Goal: Task Accomplishment & Management: Use online tool/utility

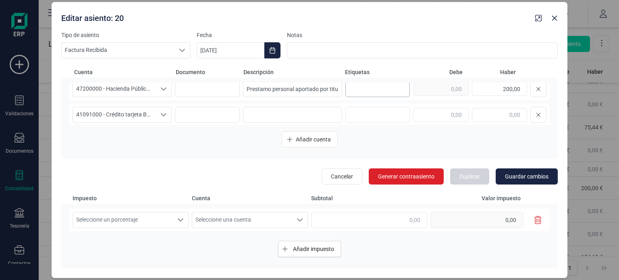
scroll to position [0, 6]
drag, startPoint x: 319, startPoint y: 89, endPoint x: 351, endPoint y: 92, distance: 32.0
click at [351, 92] on div "47200000 - Hacienda Pública, IVA soportado 47200000 - Hacienda Pública, IVA sop…" at bounding box center [309, 89] width 481 height 23
click at [335, 91] on input "Prestamo personal aportado por titular" at bounding box center [292, 89] width 99 height 16
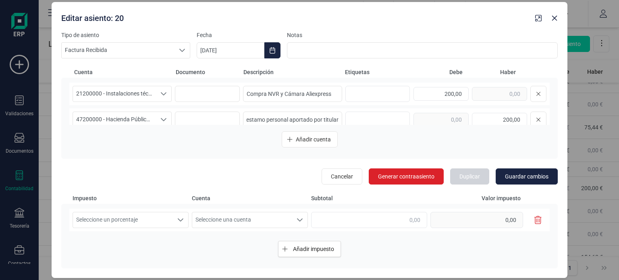
scroll to position [35, 0]
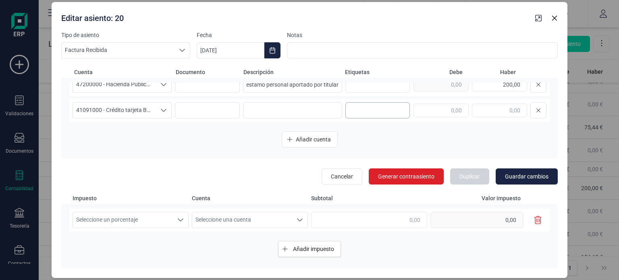
drag, startPoint x: 245, startPoint y: 119, endPoint x: 348, endPoint y: 108, distance: 103.9
click at [348, 108] on div "21200000 - Instalaciones técnicas 21200000 - Instalaciones técnicas 21200000 - …" at bounding box center [309, 104] width 481 height 42
type input "P"
type input "IVA soportado"
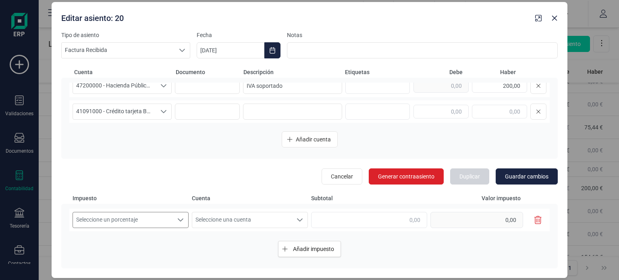
click at [153, 224] on span "Seleccione un porcentaje" at bounding box center [123, 219] width 100 height 15
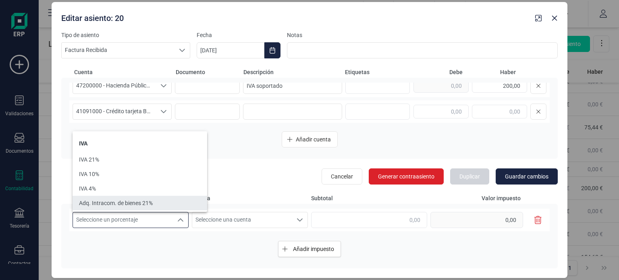
scroll to position [13, 0]
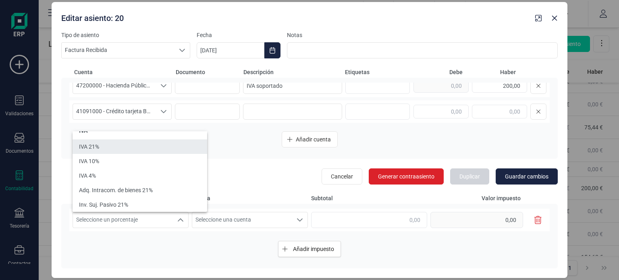
click at [134, 150] on li "IVA 21%" at bounding box center [140, 146] width 135 height 15
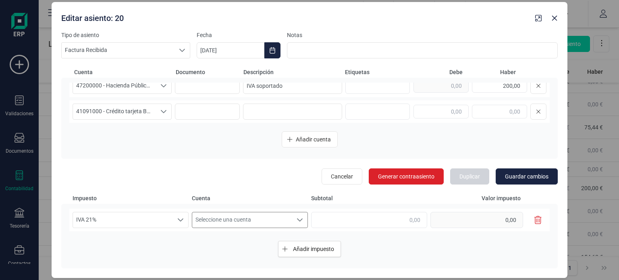
click at [230, 222] on span "Seleccione una cuenta" at bounding box center [242, 219] width 100 height 15
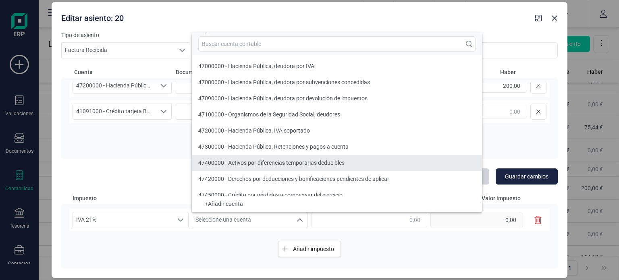
scroll to position [7, 0]
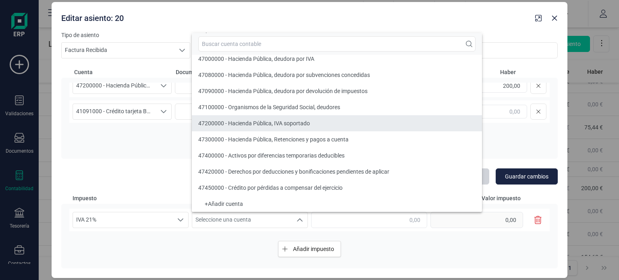
click at [292, 124] on span "47200000 - Hacienda Pública, IVA soportado" at bounding box center [254, 123] width 112 height 6
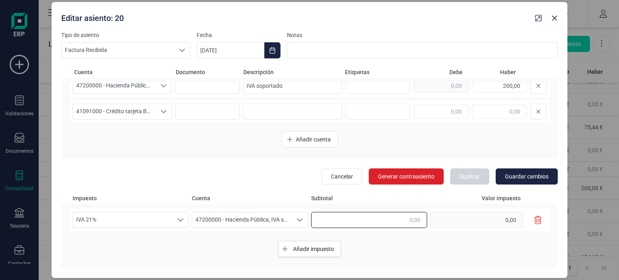
click at [371, 224] on input "text" at bounding box center [369, 220] width 116 height 16
click at [432, 217] on div "IVA 21% IVA 21% IVA 21% 47200000 - Hacienda Pública, IVA soportado 47200000 - H…" at bounding box center [309, 220] width 481 height 23
type input "127,79"
type input "26,83"
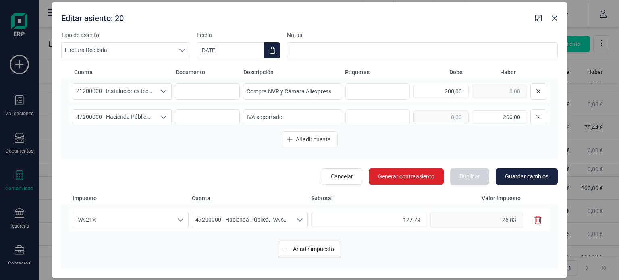
scroll to position [1, 0]
drag, startPoint x: 496, startPoint y: 116, endPoint x: 534, endPoint y: 114, distance: 38.3
click at [534, 114] on div "200,00" at bounding box center [480, 119] width 133 height 16
click at [448, 117] on input "text" at bounding box center [441, 119] width 55 height 14
type input "26,83"
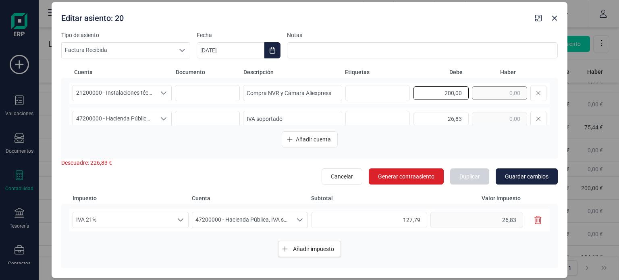
click at [489, 95] on div "200,00" at bounding box center [480, 93] width 133 height 16
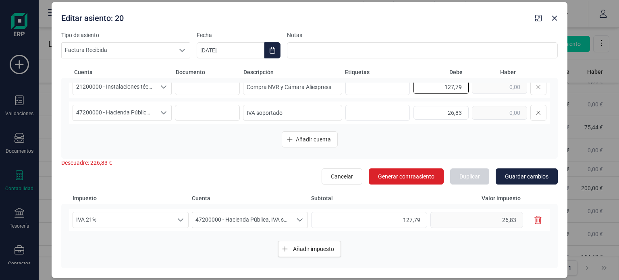
scroll to position [3, 0]
type input "127,79"
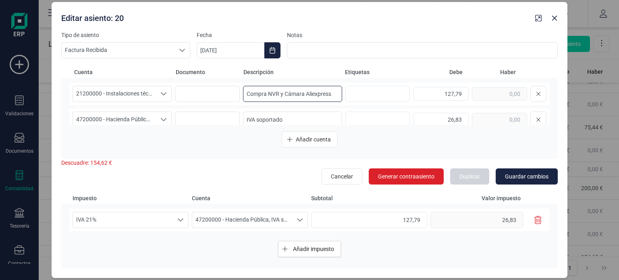
drag, startPoint x: 266, startPoint y: 90, endPoint x: 340, endPoint y: 89, distance: 74.2
click at [340, 89] on div "21200000 - Instalaciones técnicas 21200000 - Instalaciones técnicas 21200000 - …" at bounding box center [309, 94] width 481 height 23
click at [300, 118] on input "IVA soportado" at bounding box center [292, 120] width 99 height 16
paste input "NVR y Cámara Aliexpress"
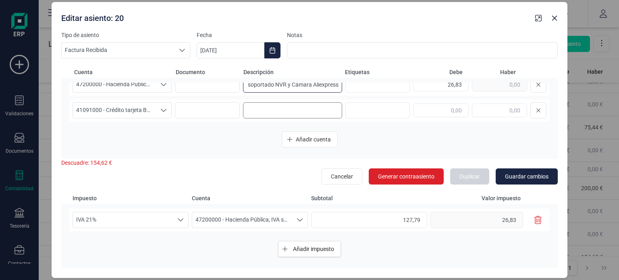
type input "IVA soportado NVR y Cámara Aliexpress"
click at [308, 113] on input at bounding box center [292, 110] width 99 height 16
paste input "NVR y Cámara Aliexpress"
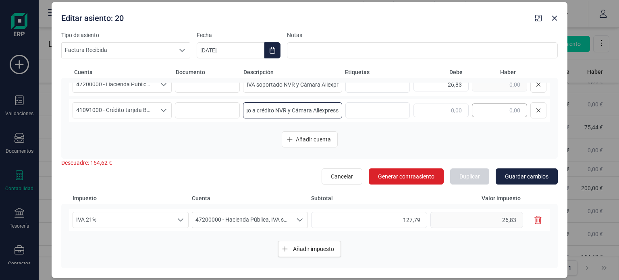
type input "Pago a crédito NVR y Cámara Aliexpress"
click at [499, 112] on input "text" at bounding box center [499, 111] width 55 height 14
type input "154,62"
click at [521, 174] on span "Guardar cambios" at bounding box center [527, 177] width 44 height 8
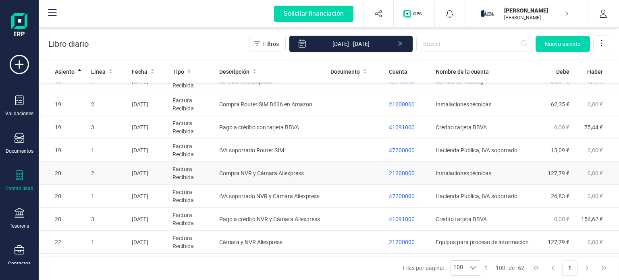
click at [336, 166] on td at bounding box center [356, 173] width 58 height 23
click at [336, 166] on body "Asiento contable actualizado con éxito. Solicitar financiación Importaciones co…" at bounding box center [309, 140] width 619 height 280
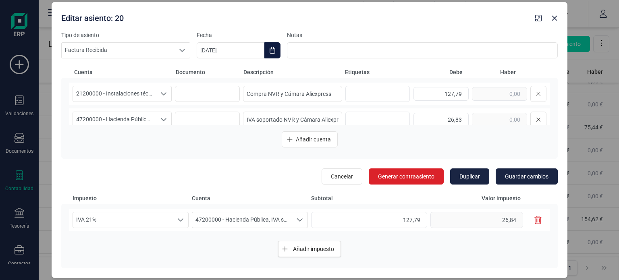
click at [272, 56] on button "Choose Date" at bounding box center [272, 50] width 16 height 16
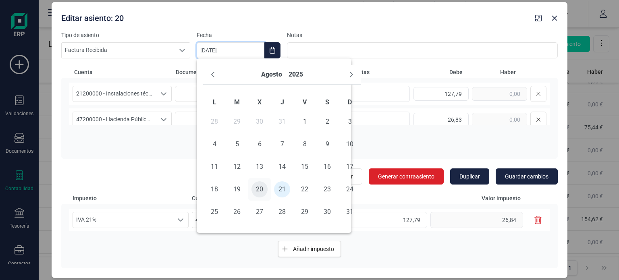
click at [262, 186] on span "20" at bounding box center [260, 189] width 16 height 16
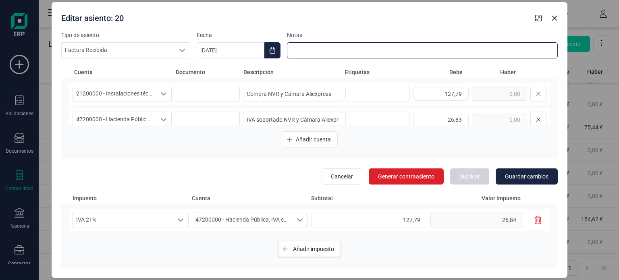
click at [364, 49] on input at bounding box center [422, 50] width 271 height 16
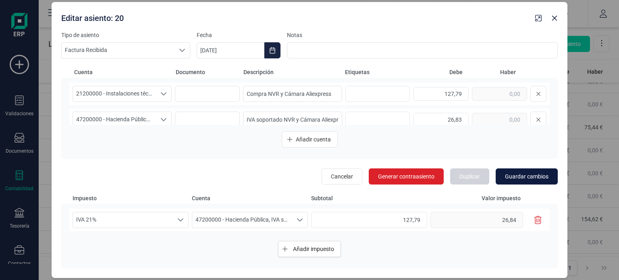
click at [515, 178] on span "Guardar cambios" at bounding box center [527, 177] width 44 height 8
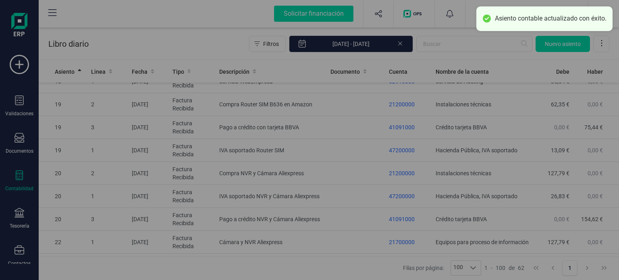
type input "[DATE]"
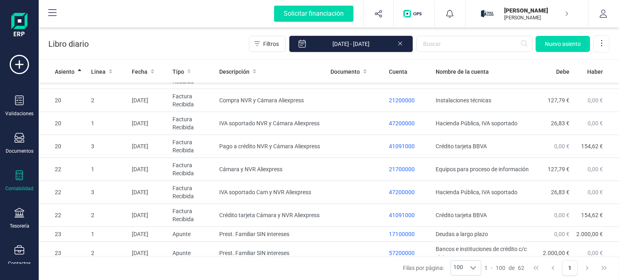
scroll to position [938, 0]
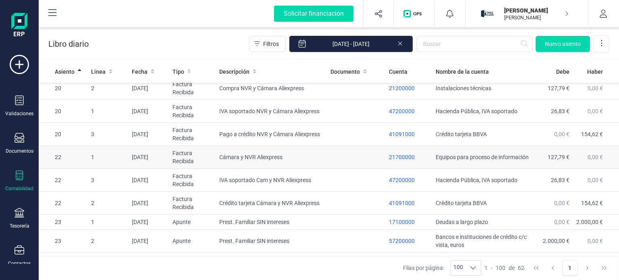
click at [333, 154] on td at bounding box center [356, 157] width 58 height 23
click at [333, 154] on body "Solicitar financiación Importaciones completadas 0 / 0 [PERSON_NAME] [PERSON_NA…" at bounding box center [309, 140] width 619 height 280
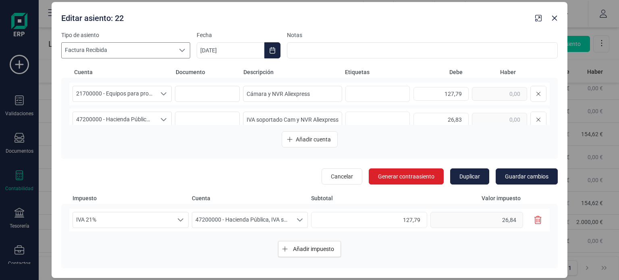
click at [182, 51] on icon at bounding box center [182, 50] width 6 height 3
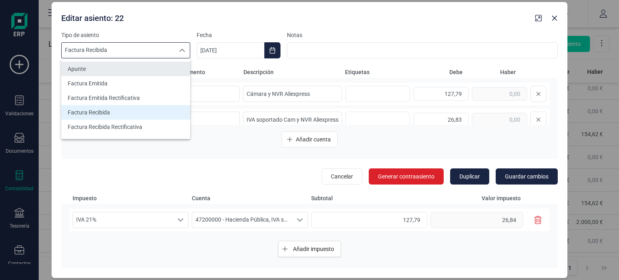
click at [148, 74] on li "Apunte" at bounding box center [125, 69] width 129 height 15
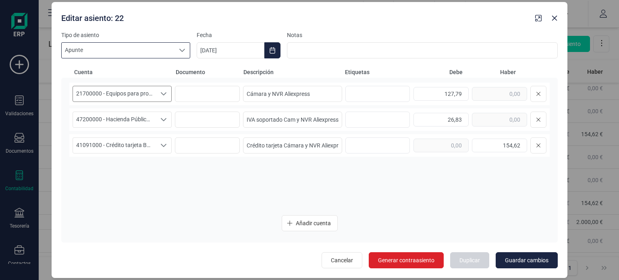
click at [148, 92] on span "21700000 - Equipos para proceso de información" at bounding box center [114, 93] width 83 height 15
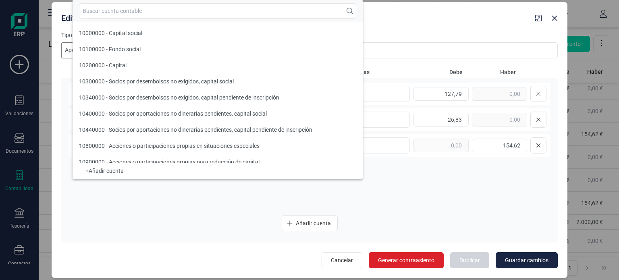
scroll to position [1600, 0]
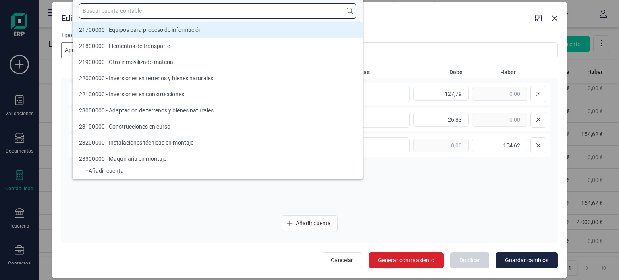
click at [142, 15] on input "text" at bounding box center [217, 10] width 277 height 15
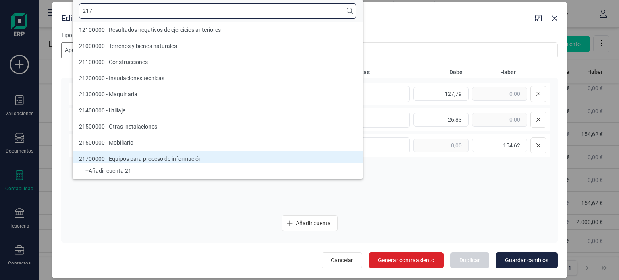
scroll to position [0, 0]
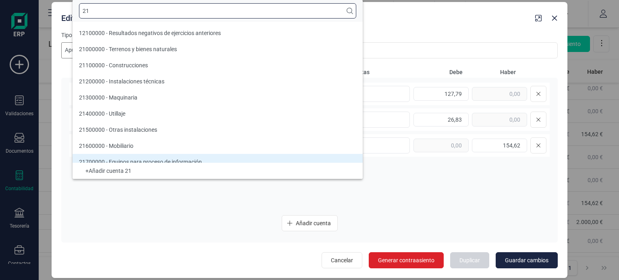
type input "2"
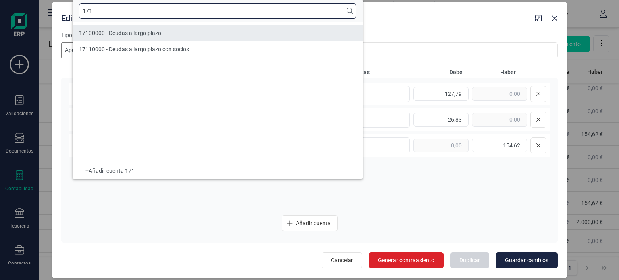
type input "171"
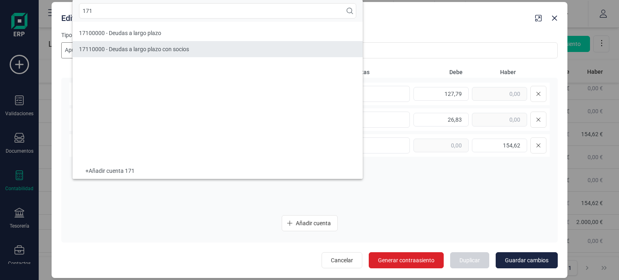
click at [184, 46] on span "17110000 - Deudas a largo plazo con socios" at bounding box center [134, 49] width 110 height 6
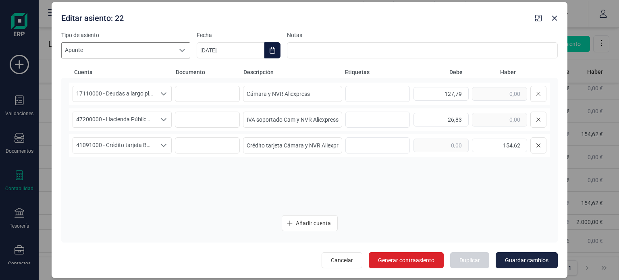
click at [277, 54] on button "Choose Date" at bounding box center [272, 50] width 16 height 16
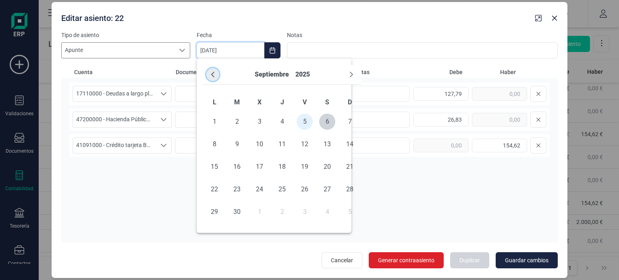
click at [213, 75] on icon "Previous Month" at bounding box center [213, 74] width 6 height 6
click at [350, 76] on icon "Next Month" at bounding box center [351, 74] width 6 height 6
click at [285, 187] on span "21" at bounding box center [282, 189] width 16 height 16
type input "[DATE]"
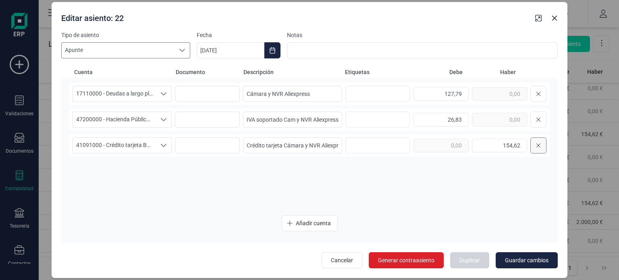
click at [540, 146] on icon at bounding box center [539, 146] width 4 height 4
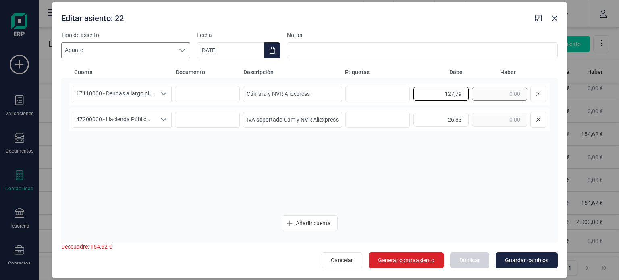
click at [481, 94] on div "127,79" at bounding box center [480, 94] width 133 height 16
click at [473, 122] on div "26,83" at bounding box center [480, 120] width 133 height 16
type input "200,00"
drag, startPoint x: 503, startPoint y: 92, endPoint x: 531, endPoint y: 94, distance: 27.6
click at [531, 94] on div at bounding box center [480, 94] width 133 height 16
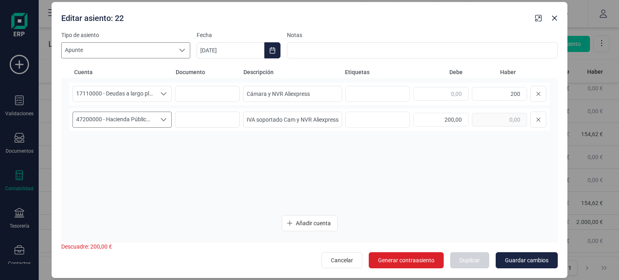
type input "200,00"
click at [164, 124] on div "Seleccione una cuenta" at bounding box center [163, 119] width 15 height 15
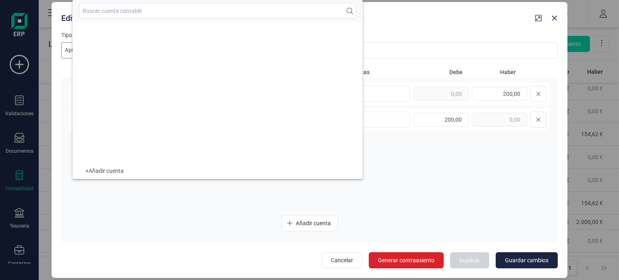
scroll to position [4308, 0]
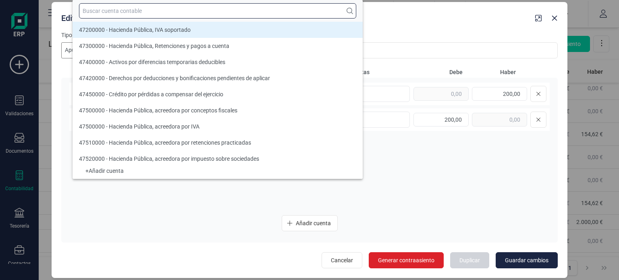
click at [95, 6] on input "text" at bounding box center [217, 10] width 277 height 15
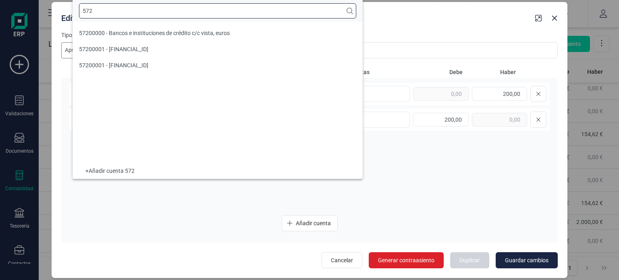
scroll to position [0, 0]
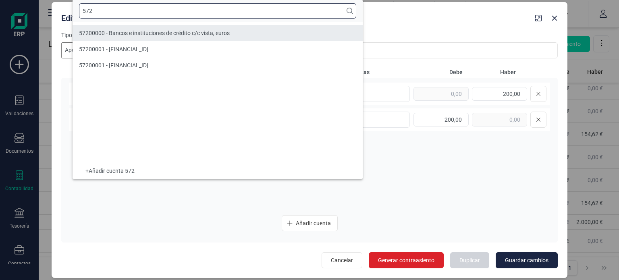
type input "572"
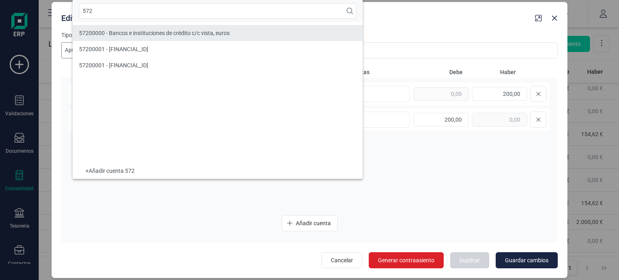
click at [123, 28] on li "57200000 - Bancos e instituciones de crédito c/c vista, euros" at bounding box center [218, 33] width 290 height 16
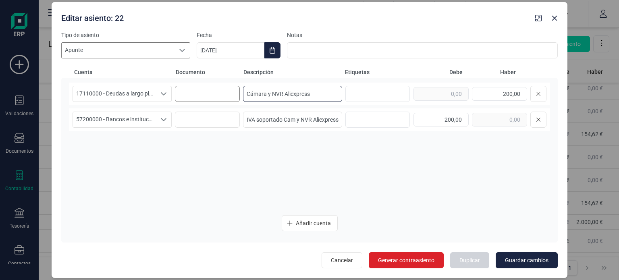
drag, startPoint x: 313, startPoint y: 92, endPoint x: 218, endPoint y: 90, distance: 95.1
click at [218, 90] on div "17110000 - Deudas a largo plazo con socios 17110000 - Deudas a largo plazo con …" at bounding box center [309, 94] width 481 height 23
drag, startPoint x: 340, startPoint y: 95, endPoint x: 192, endPoint y: 100, distance: 148.4
click at [192, 100] on div "17110000 - Deudas a largo plazo con socios 17110000 - Deudas a largo plazo con …" at bounding box center [309, 94] width 481 height 23
type input "Prestamo personal aportado por titular"
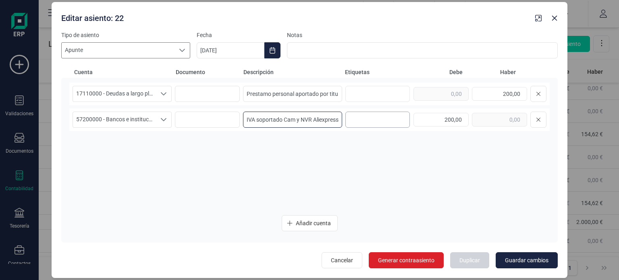
drag, startPoint x: 245, startPoint y: 120, endPoint x: 379, endPoint y: 127, distance: 133.6
click at [379, 127] on div "57200000 - Bancos e instituciones de crédito c/c vista, euros 57200000 - Bancos…" at bounding box center [309, 119] width 481 height 23
paste input "Prestamo personal aportado por titular"
type input "Prestamo personal aportado por titular"
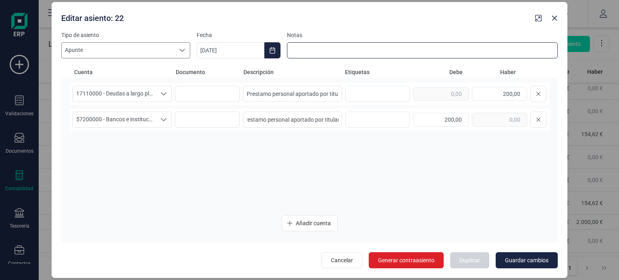
scroll to position [0, 0]
click at [399, 52] on input at bounding box center [422, 50] width 271 height 16
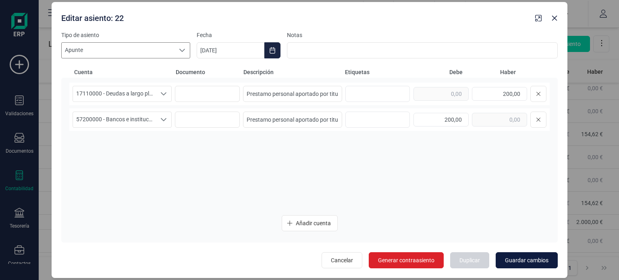
click at [519, 255] on button "Guardar cambios" at bounding box center [527, 260] width 62 height 16
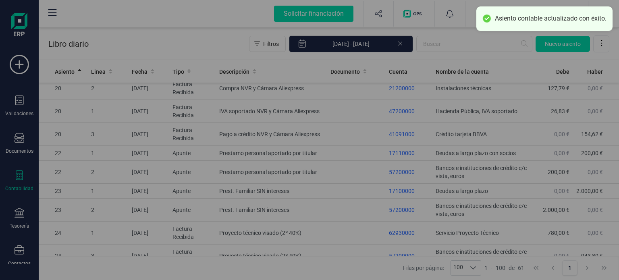
type input "[DATE]"
type input "Cámara y NVR Aliexpress"
type input "IVA soportado Cam y NVR Aliexpress"
type input "Prestamo personal aportado por titular"
type input "127,79"
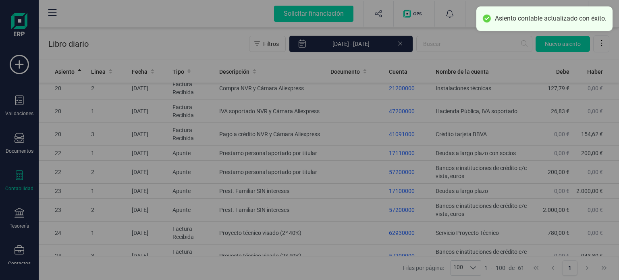
type input "Prestamo personal aportado por titular"
type input "26,83"
type input "[DATE]"
type input "200,00"
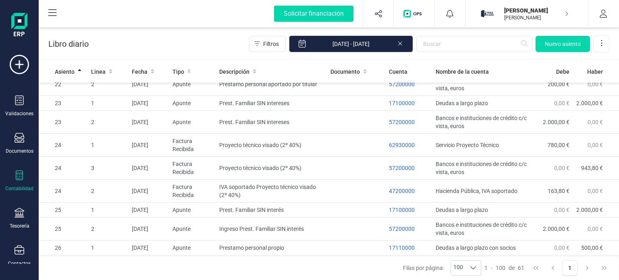
scroll to position [1029, 0]
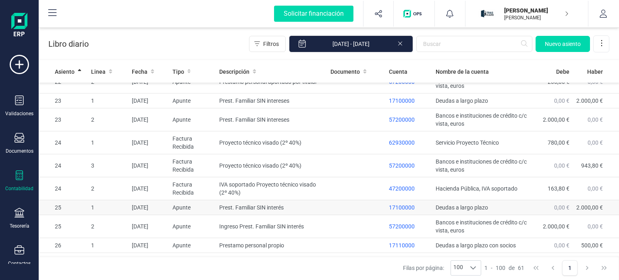
click at [298, 200] on td "Prest. Familiar SIN interés" at bounding box center [271, 207] width 111 height 15
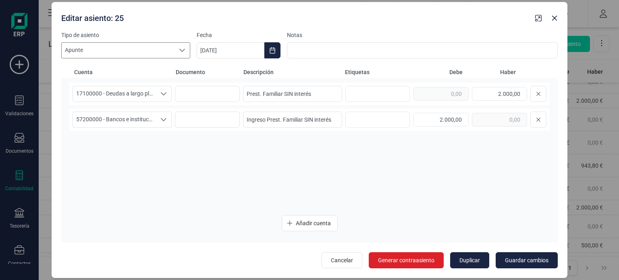
click at [175, 50] on div at bounding box center [182, 50] width 15 height 15
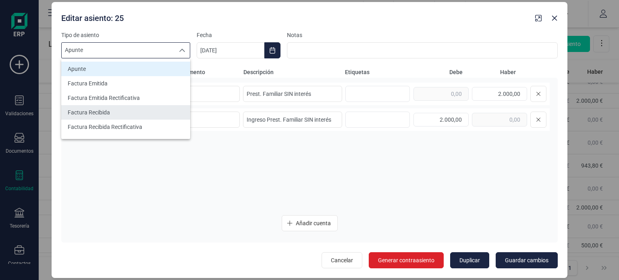
click at [140, 108] on li "Factura Recibida" at bounding box center [125, 112] width 129 height 15
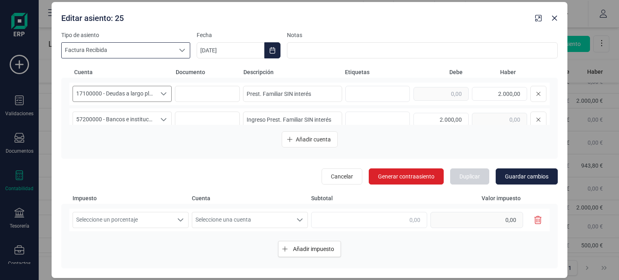
click at [160, 98] on div "Seleccione una cuenta" at bounding box center [163, 93] width 15 height 15
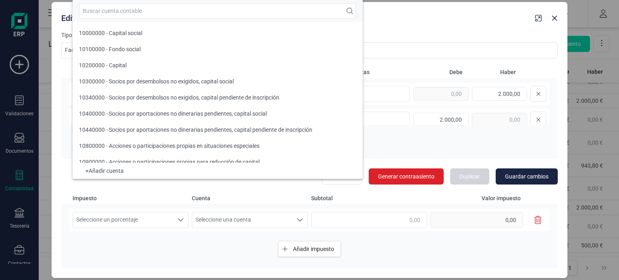
scroll to position [1035, 0]
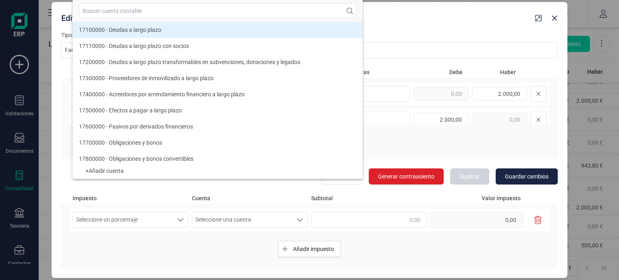
click at [60, 113] on div "Tipo de asiento Factura Recibida Factura Recibida Factura Recibida Fecha [DATE]…" at bounding box center [310, 154] width 516 height 247
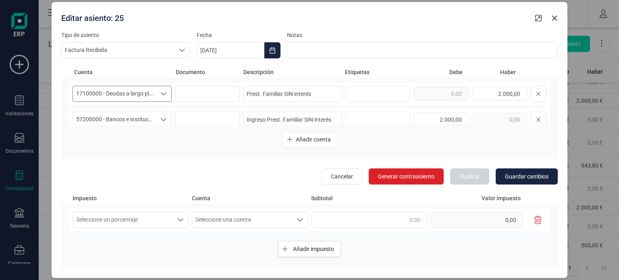
click at [156, 97] on div "Seleccione una cuenta" at bounding box center [163, 93] width 15 height 15
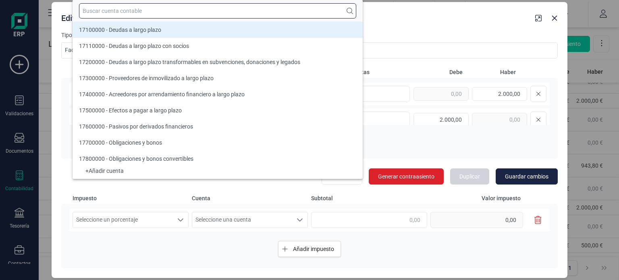
click at [153, 12] on input "text" at bounding box center [217, 10] width 277 height 15
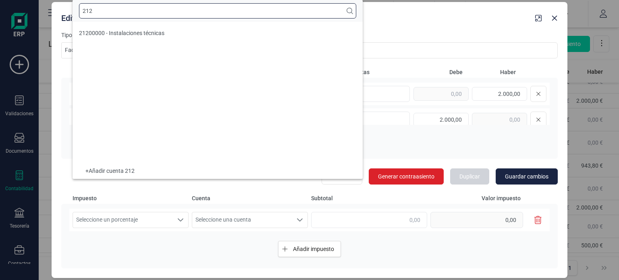
scroll to position [0, 0]
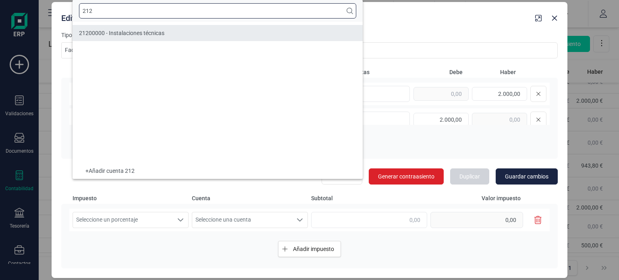
type input "212"
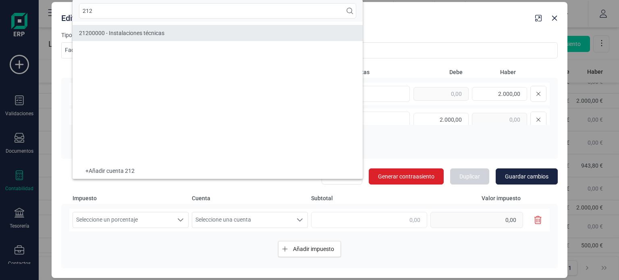
click at [159, 29] on div "21200000 - Instalaciones técnicas" at bounding box center [121, 33] width 85 height 8
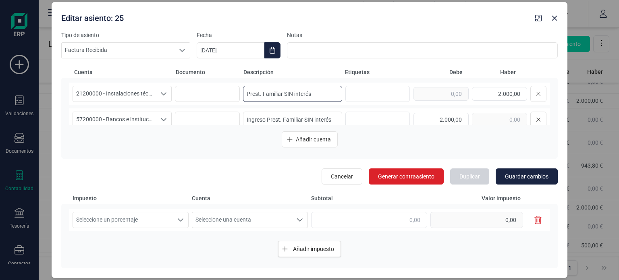
drag, startPoint x: 311, startPoint y: 96, endPoint x: 153, endPoint y: 83, distance: 158.5
click at [153, 83] on div "21200000 - Instalaciones técnicas 21200000 - Instalaciones técnicas 21200000 - …" at bounding box center [309, 94] width 481 height 23
type input "D"
type input "Compra Disco Duro WD Purple 1TB"
drag, startPoint x: 489, startPoint y: 93, endPoint x: 526, endPoint y: 93, distance: 36.7
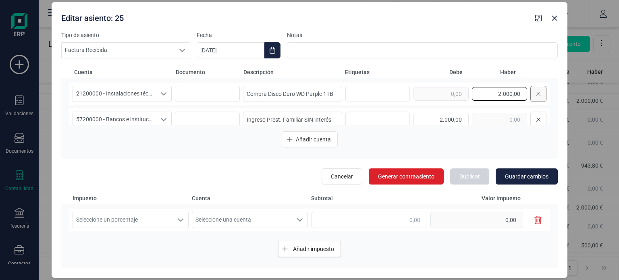
click at [526, 93] on div "2.000,00" at bounding box center [480, 94] width 133 height 16
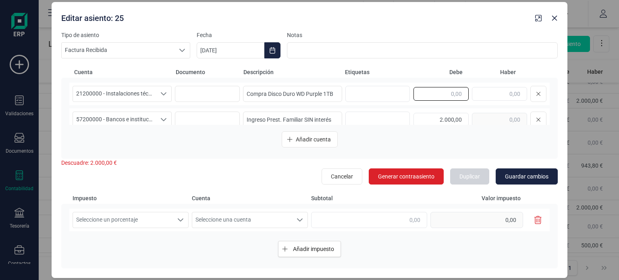
click at [442, 94] on input "text" at bounding box center [441, 94] width 55 height 14
type input "3"
click at [272, 50] on icon "Choose Date" at bounding box center [272, 50] width 6 height 6
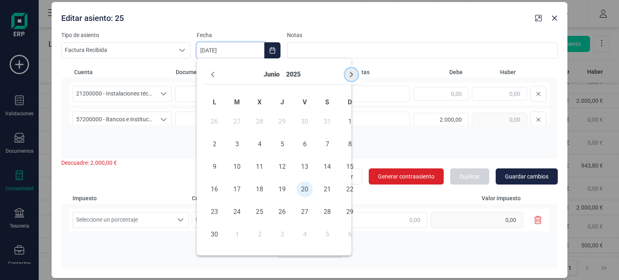
click at [348, 72] on icon "Next Month" at bounding box center [351, 74] width 6 height 6
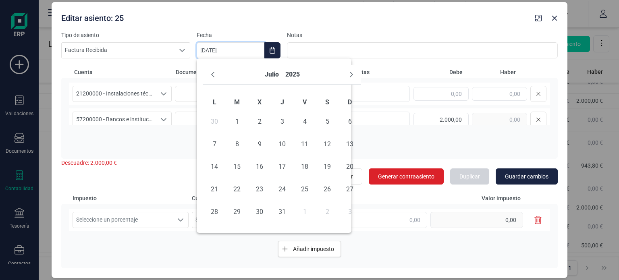
click at [348, 72] on icon "Next Month" at bounding box center [351, 74] width 6 height 6
click at [350, 212] on span "31" at bounding box center [350, 212] width 16 height 16
type input "[DATE]"
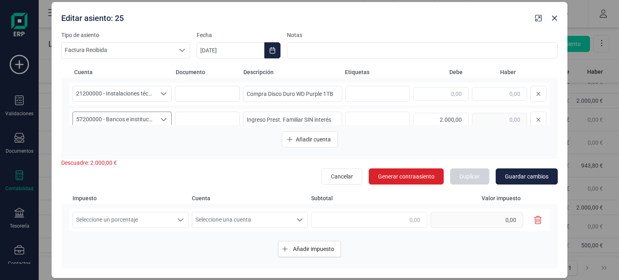
click at [162, 121] on icon "Seleccione una cuenta" at bounding box center [164, 119] width 6 height 3
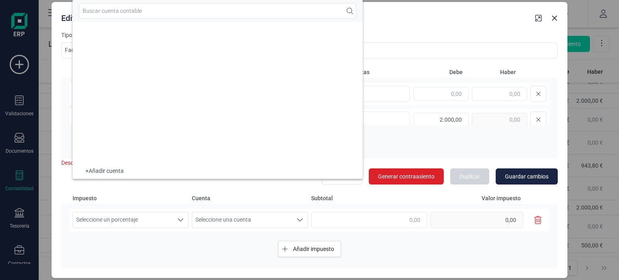
scroll to position [6372, 0]
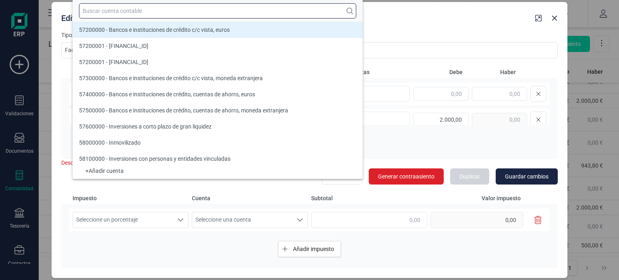
click at [116, 12] on input "text" at bounding box center [217, 10] width 277 height 15
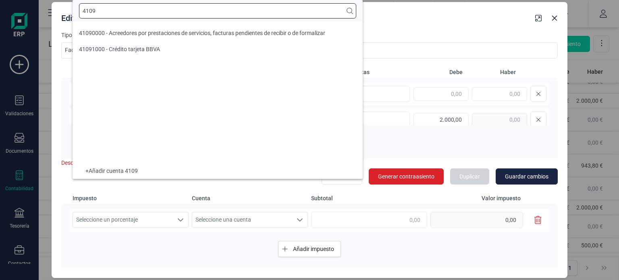
scroll to position [0, 0]
type input "41091"
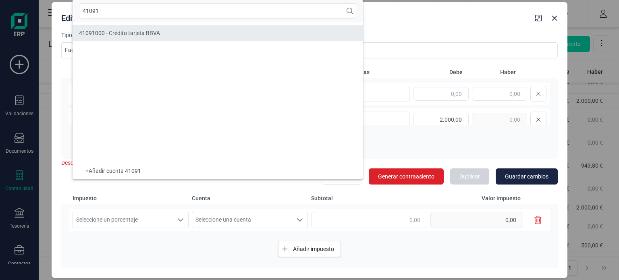
click at [134, 27] on li "41091000 - Crédito tarjeta BBVA" at bounding box center [218, 33] width 290 height 16
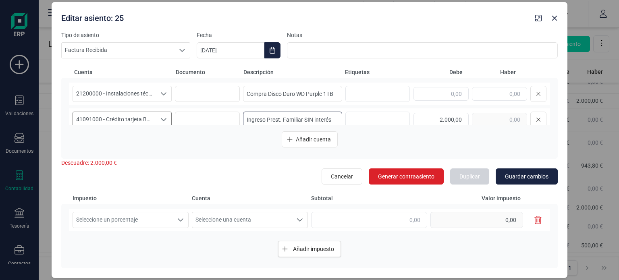
scroll to position [9, 0]
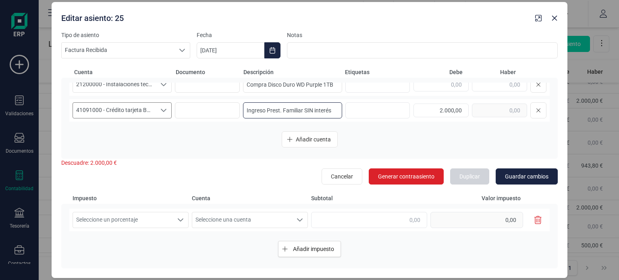
drag, startPoint x: 243, startPoint y: 119, endPoint x: 340, endPoint y: 119, distance: 96.7
click at [340, 119] on div "41091000 - Crédito tarjeta BBVA 41091000 - Crédito tarjeta BBVA 41091000 - Créd…" at bounding box center [309, 110] width 481 height 23
type input "Pago a crédito Disco Duro WD Purple 1TB"
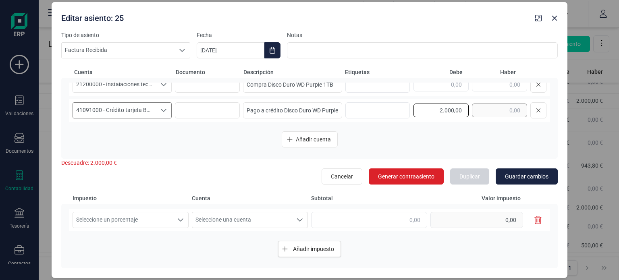
click at [468, 114] on div "2.000,00" at bounding box center [480, 110] width 133 height 16
drag, startPoint x: 441, startPoint y: 82, endPoint x: 479, endPoint y: 90, distance: 39.1
click at [479, 90] on div at bounding box center [480, 85] width 133 height 16
type input "23,20"
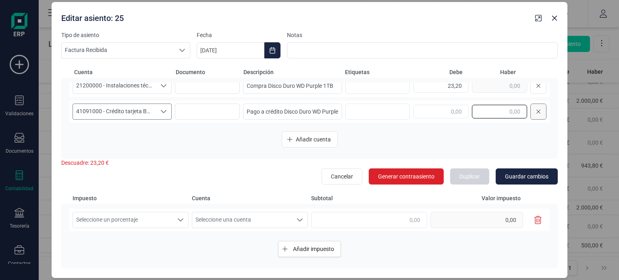
drag, startPoint x: 500, startPoint y: 111, endPoint x: 535, endPoint y: 115, distance: 35.7
click at [535, 115] on div at bounding box center [480, 112] width 133 height 16
type input "23,20"
click at [535, 115] on button at bounding box center [538, 112] width 16 height 16
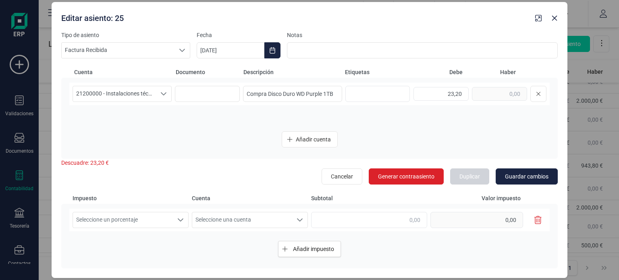
click at [535, 115] on div "21200000 - Instalaciones técnicas 21200000 - Instalaciones técnicas 21200000 - …" at bounding box center [309, 104] width 481 height 42
click at [511, 114] on div "21200000 - Instalaciones técnicas 21200000 - Instalaciones técnicas 21200000 - …" at bounding box center [309, 104] width 481 height 42
click at [328, 137] on span "Añadir cuenta" at bounding box center [313, 139] width 35 height 8
click at [158, 119] on div "Seleccione una cuenta" at bounding box center [163, 119] width 15 height 15
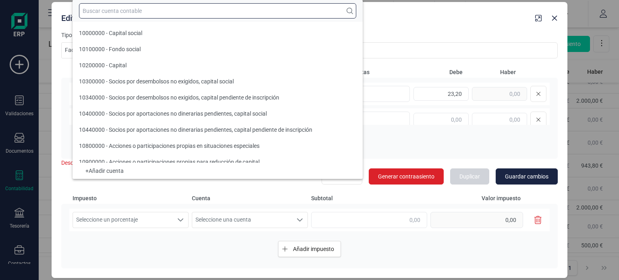
click at [102, 11] on input "text" at bounding box center [217, 10] width 277 height 15
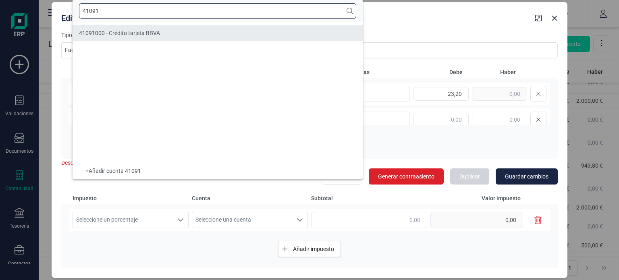
type input "41091"
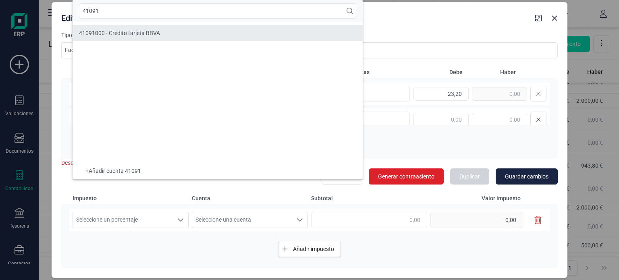
click at [129, 31] on span "41091000 - Crédito tarjeta BBVA" at bounding box center [119, 33] width 81 height 6
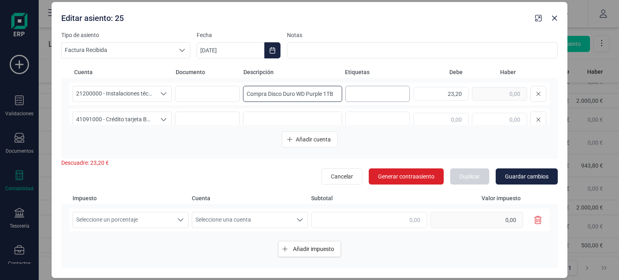
drag, startPoint x: 267, startPoint y: 94, endPoint x: 371, endPoint y: 101, distance: 104.3
click at [371, 101] on div "21200000 - Instalaciones técnicas 21200000 - Instalaciones técnicas 21200000 - …" at bounding box center [309, 94] width 481 height 23
click at [288, 116] on input at bounding box center [292, 120] width 99 height 16
paste input "Disco Duro WD Purple 1TB"
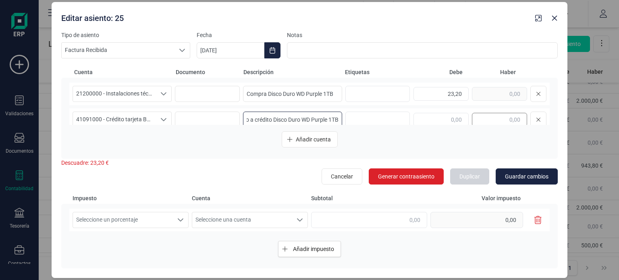
type input "Pago a crédito Disco Duro WD Purple 1TB"
click at [496, 119] on input "text" at bounding box center [499, 120] width 55 height 14
type input "23,20"
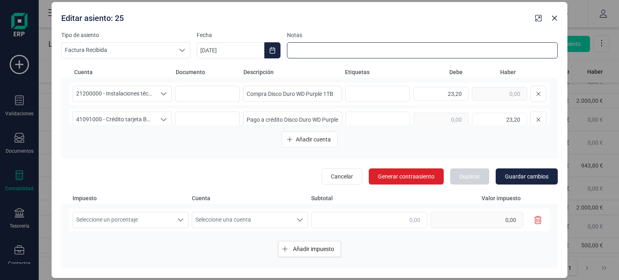
click at [447, 53] on input at bounding box center [422, 50] width 271 height 16
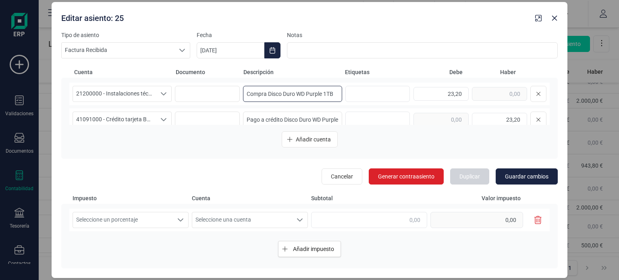
click at [332, 96] on input "Compra Disco Duro WD Purple 1TB" at bounding box center [292, 94] width 99 height 16
type input "Compra Disco Duro WD Purple 1TB Aliexpress"
drag, startPoint x: 326, startPoint y: 122, endPoint x: 360, endPoint y: 119, distance: 34.4
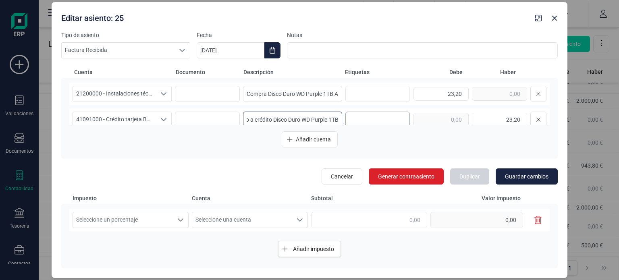
click at [360, 119] on div "41091000 - Crédito tarjeta BBVA 41091000 - Crédito tarjeta BBVA 41091000 - Créd…" at bounding box center [309, 119] width 481 height 23
type input "Pago a crédito Disco Duro WD Purple 1TB Aliexpress"
click at [528, 175] on span "Guardar cambios" at bounding box center [527, 177] width 44 height 8
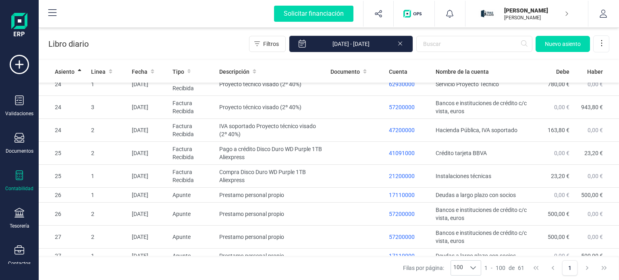
scroll to position [1090, 0]
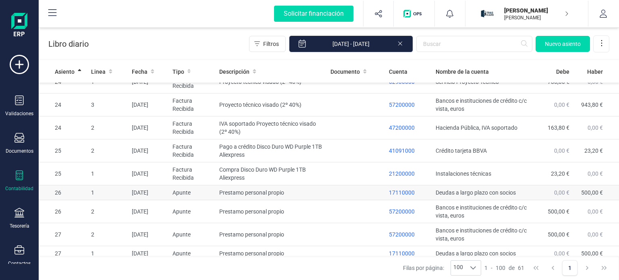
click at [349, 185] on td at bounding box center [356, 192] width 58 height 15
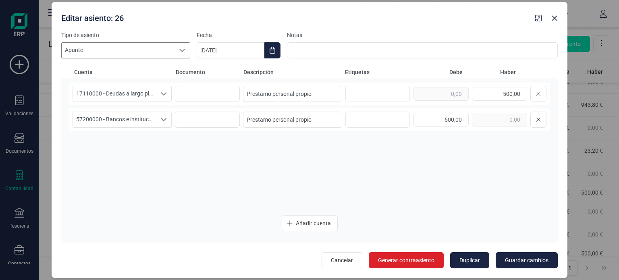
click at [176, 56] on div at bounding box center [182, 50] width 15 height 15
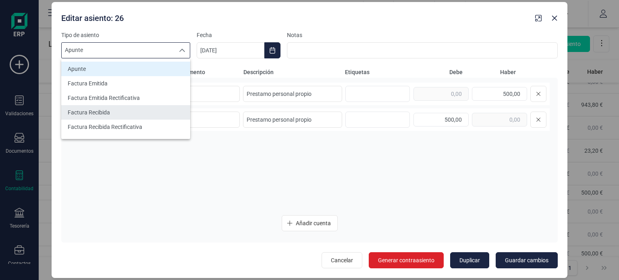
click at [153, 108] on li "Factura Recibida" at bounding box center [125, 112] width 129 height 15
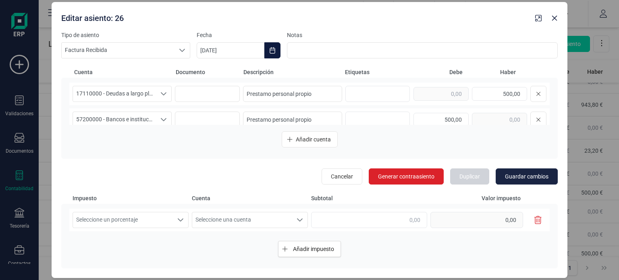
click at [269, 58] on button "Choose Date" at bounding box center [272, 50] width 16 height 16
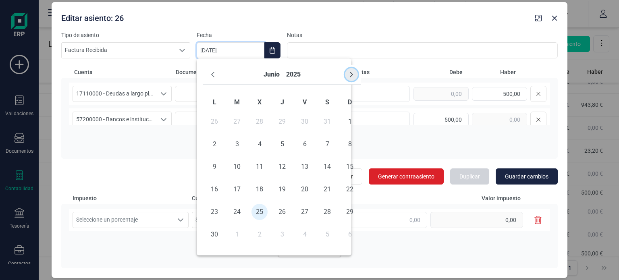
click at [351, 73] on icon "Next Month" at bounding box center [351, 75] width 3 height 6
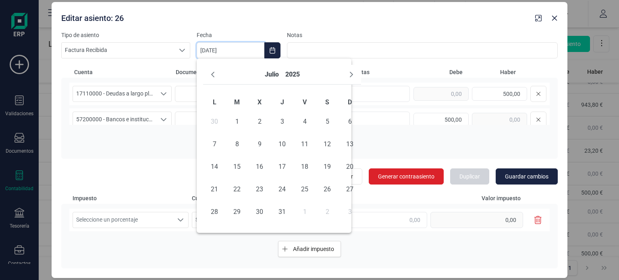
click at [351, 73] on icon "Next Month" at bounding box center [351, 75] width 3 height 6
click at [347, 209] on span "31" at bounding box center [350, 212] width 16 height 16
type input "[DATE]"
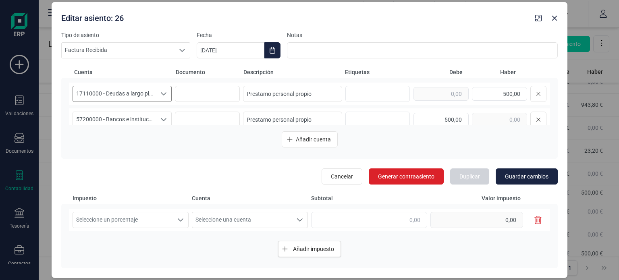
click at [153, 93] on span "17110000 - Deudas a largo plazo con socios" at bounding box center [114, 93] width 83 height 15
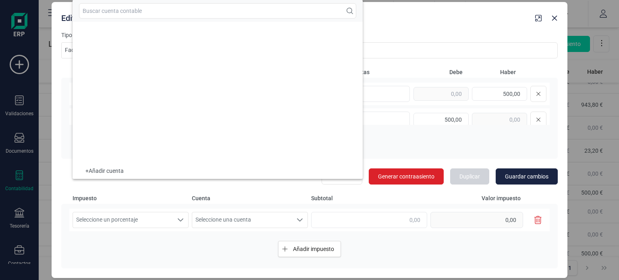
scroll to position [1051, 0]
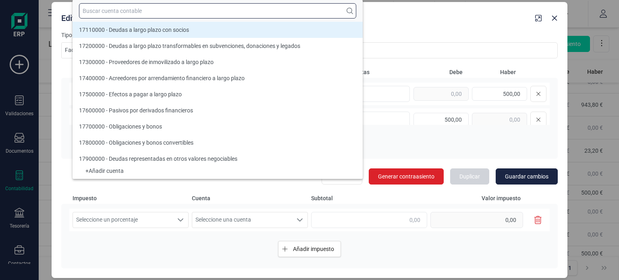
click at [116, 13] on input "text" at bounding box center [217, 10] width 277 height 15
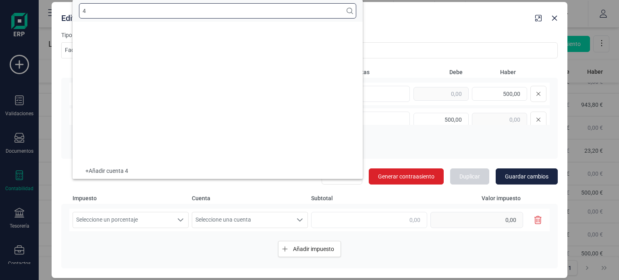
scroll to position [3, 0]
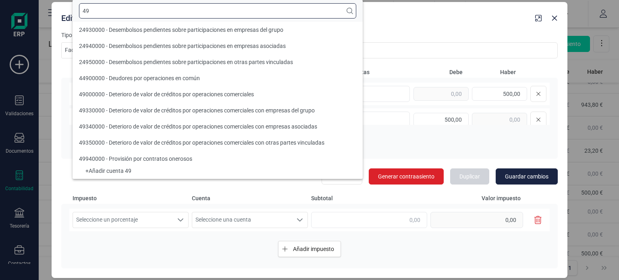
type input "4"
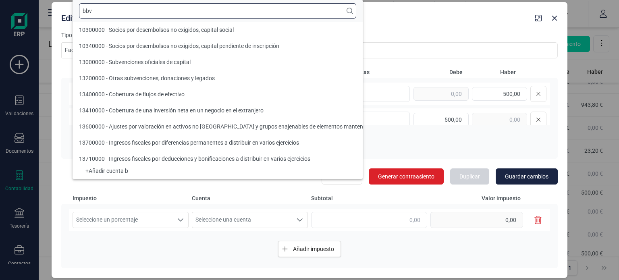
scroll to position [0, 0]
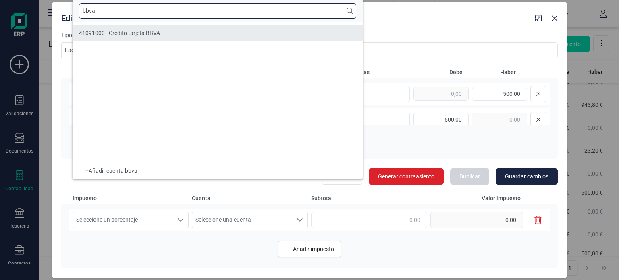
type input "bbva"
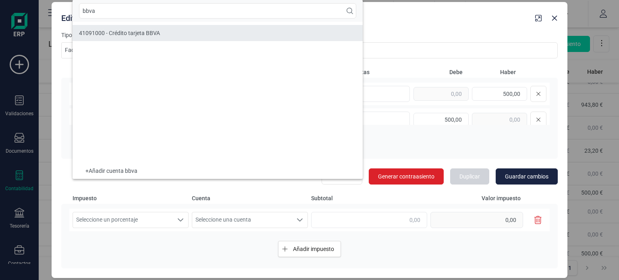
click at [125, 28] on li "41091000 - Crédito tarjeta BBVA" at bounding box center [218, 33] width 290 height 16
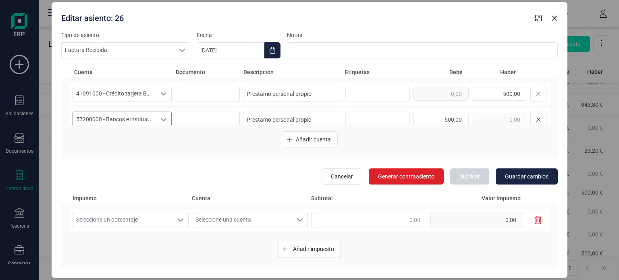
click at [145, 121] on span "57200000 - Bancos e instituciones de crédito c/c vista, euros" at bounding box center [114, 119] width 83 height 15
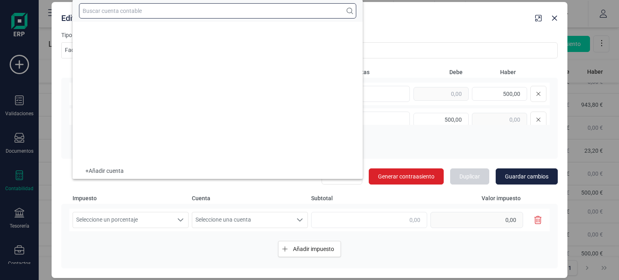
scroll to position [6372, 0]
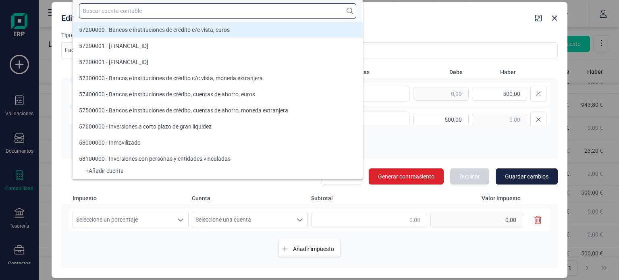
click at [124, 12] on input "text" at bounding box center [217, 10] width 277 height 15
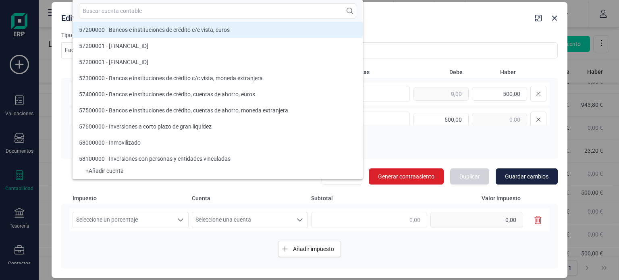
click at [405, 30] on div "Editar asiento: 26" at bounding box center [310, 16] width 516 height 29
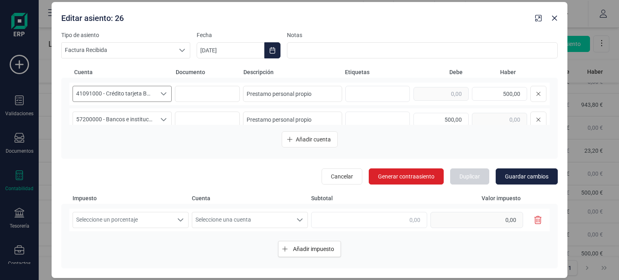
click at [131, 97] on span "41091000 - Crédito tarjeta BBVA" at bounding box center [114, 93] width 83 height 15
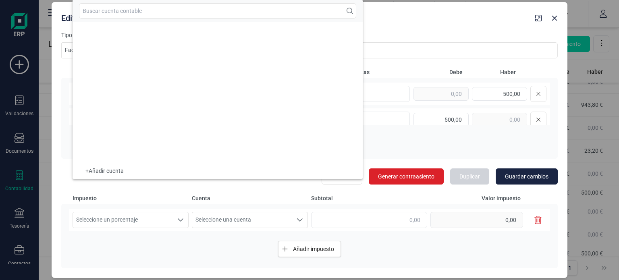
scroll to position [3680, 0]
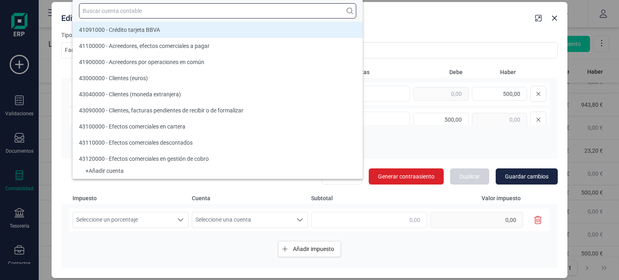
click at [146, 10] on input "text" at bounding box center [217, 10] width 277 height 15
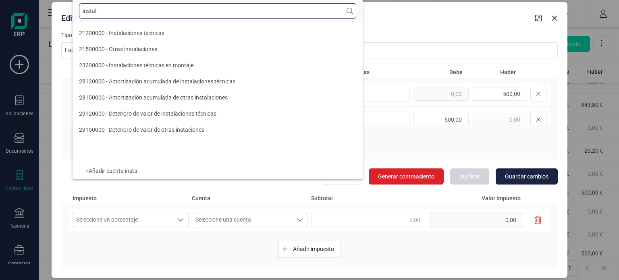
scroll to position [0, 0]
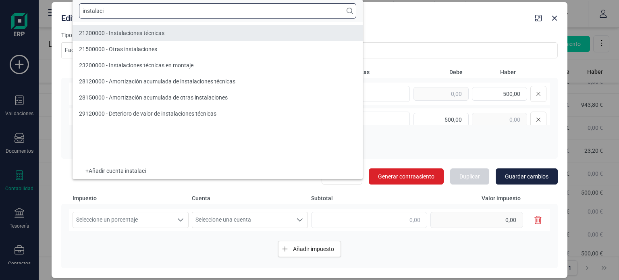
type input "instalaci"
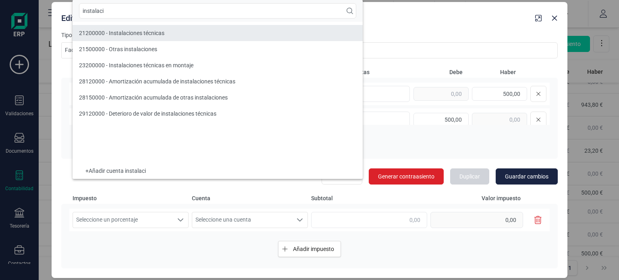
click at [158, 33] on span "21200000 - Instalaciones técnicas" at bounding box center [121, 33] width 85 height 6
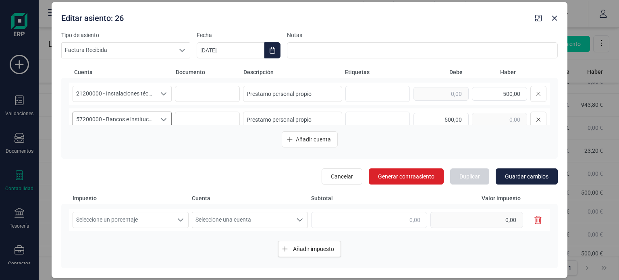
click at [125, 119] on span "57200000 - Bancos e instituciones de crédito c/c vista, euros" at bounding box center [114, 119] width 83 height 15
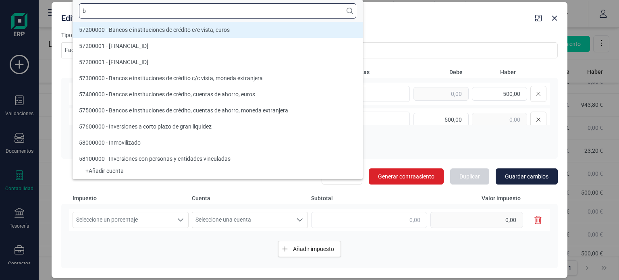
scroll to position [3, 0]
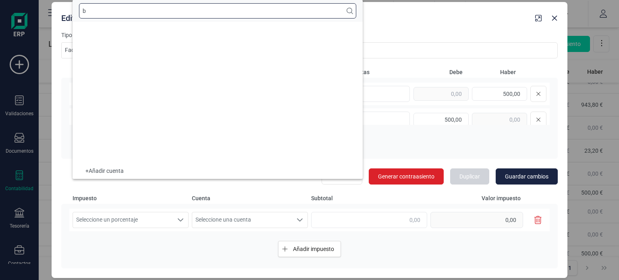
click at [140, 10] on input "b" at bounding box center [217, 10] width 277 height 15
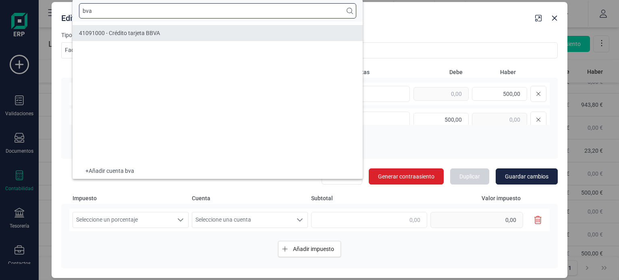
type input "bva"
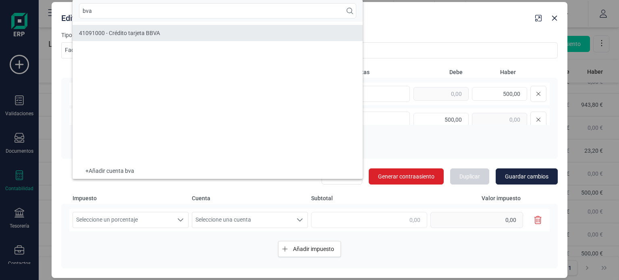
click at [156, 29] on div "41091000 - Crédito tarjeta BBVA" at bounding box center [119, 33] width 81 height 8
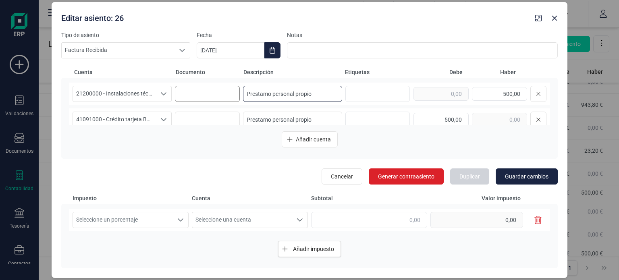
drag, startPoint x: 322, startPoint y: 94, endPoint x: 227, endPoint y: 90, distance: 94.8
click at [227, 90] on div "21200000 - Instalaciones técnicas 21200000 - Instalaciones técnicas 21200000 - …" at bounding box center [309, 94] width 481 height 23
drag, startPoint x: 489, startPoint y: 95, endPoint x: 518, endPoint y: 94, distance: 28.2
click at [518, 94] on input "500,00" at bounding box center [499, 94] width 55 height 14
click at [522, 174] on span "Guardar cambios" at bounding box center [527, 177] width 44 height 8
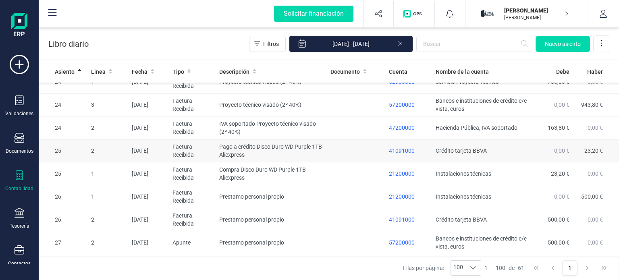
click at [287, 146] on td "Pago a crédito Disco Duro WD Purple 1TB Aliexpress" at bounding box center [271, 150] width 111 height 23
click at [287, 146] on body "Solicitar financiación Importaciones completadas 0 / 0 [PERSON_NAME] [PERSON_NA…" at bounding box center [309, 140] width 619 height 280
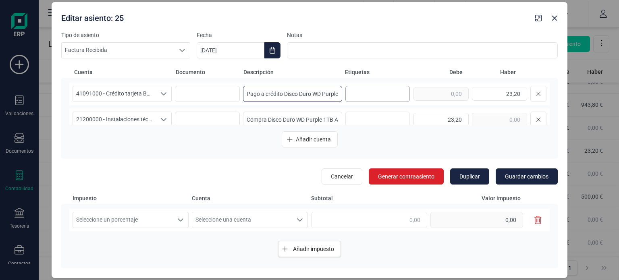
scroll to position [0, 41]
drag, startPoint x: 243, startPoint y: 93, endPoint x: 374, endPoint y: 93, distance: 130.6
click at [374, 93] on div "41091000 - Crédito tarjeta BBVA 41091000 - Crédito tarjeta BBVA 41091000 - Créd…" at bounding box center [309, 94] width 481 height 23
click at [552, 19] on icon "button" at bounding box center [554, 18] width 6 height 6
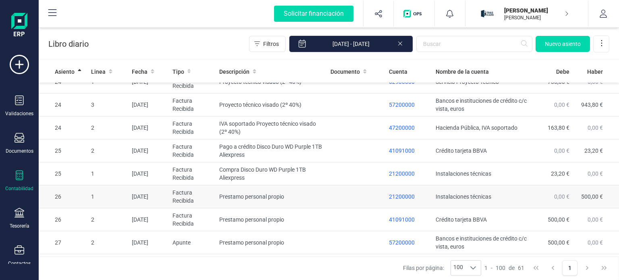
click at [319, 191] on td "Prestamo personal propio" at bounding box center [271, 196] width 111 height 23
click at [319, 191] on body "Solicitar financiación Importaciones completadas 0 / 0 [PERSON_NAME] [PERSON_NA…" at bounding box center [309, 140] width 619 height 280
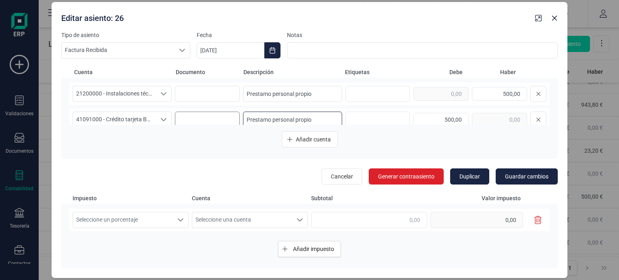
drag, startPoint x: 315, startPoint y: 118, endPoint x: 235, endPoint y: 114, distance: 80.3
click at [235, 114] on div "41091000 - Crédito tarjeta BBVA 41091000 - Crédito tarjeta BBVA 41091000 - Créd…" at bounding box center [309, 119] width 481 height 23
paste input "ago a crédito Disco Duro WD Purple 1TB Aliexpress"
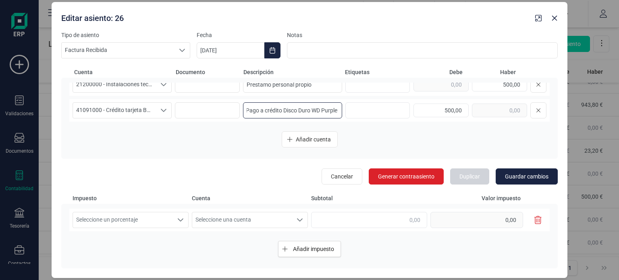
drag, startPoint x: 336, startPoint y: 119, endPoint x: 281, endPoint y: 112, distance: 55.2
click at [281, 112] on input "Pago a crédito Disco Duro WD Purple 1TB Aliexpress" at bounding box center [292, 110] width 99 height 16
type input "Pago a crédito Disco Duro WD Purple 1TB Aliexpress"
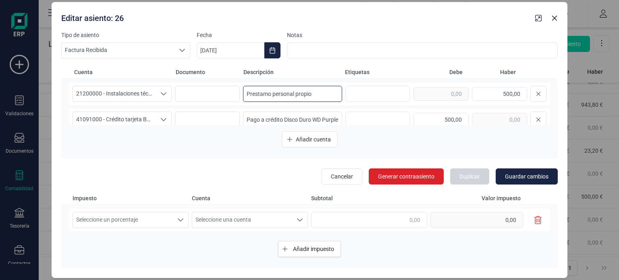
drag, startPoint x: 319, startPoint y: 84, endPoint x: 231, endPoint y: 84, distance: 87.9
click at [231, 84] on div "21200000 - Instalaciones técnicas 21200000 - Instalaciones técnicas 21200000 - …" at bounding box center [309, 94] width 481 height 23
paste input "Disco Duro WD Purple 1TB Aliexpress"
type input "Disco Duro WD Purple 1TB Aliexpress"
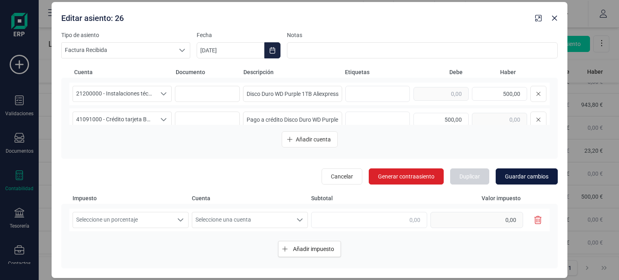
scroll to position [0, 0]
click at [526, 179] on span "Guardar cambios" at bounding box center [527, 177] width 44 height 8
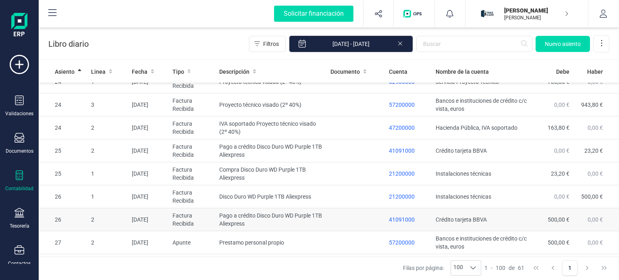
click at [345, 208] on td at bounding box center [356, 219] width 58 height 23
click at [345, 206] on body "Solicitar financiación Importaciones completadas 0 / 0 [PERSON_NAME] [PERSON_NA…" at bounding box center [309, 140] width 619 height 280
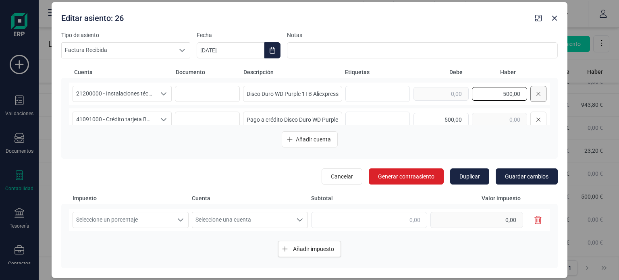
drag, startPoint x: 492, startPoint y: 94, endPoint x: 533, endPoint y: 90, distance: 40.8
click at [533, 90] on div "500,00" at bounding box center [480, 94] width 133 height 16
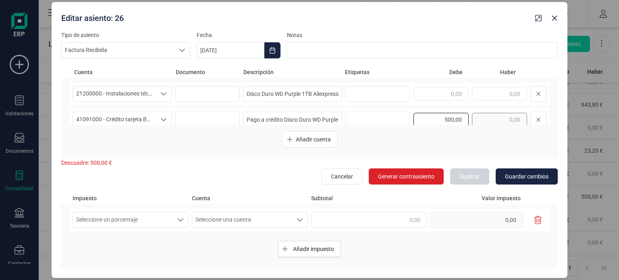
scroll to position [5, 0]
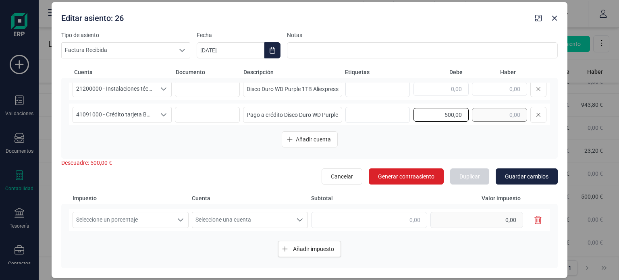
click at [477, 116] on div "500,00" at bounding box center [480, 115] width 133 height 16
click at [452, 90] on input "text" at bounding box center [441, 89] width 55 height 14
type input "23,20"
click at [499, 114] on input "text" at bounding box center [499, 115] width 55 height 14
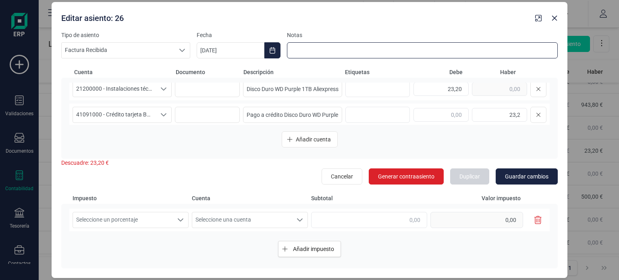
type input "23,20"
click at [426, 48] on input at bounding box center [422, 50] width 271 height 16
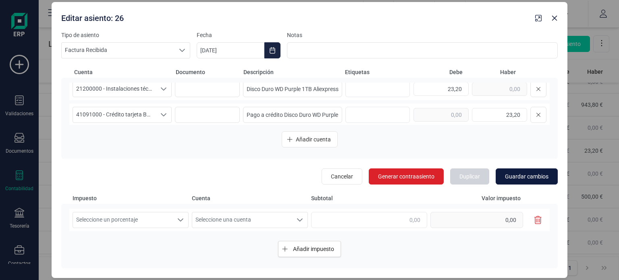
click at [519, 180] on span "Guardar cambios" at bounding box center [527, 177] width 44 height 8
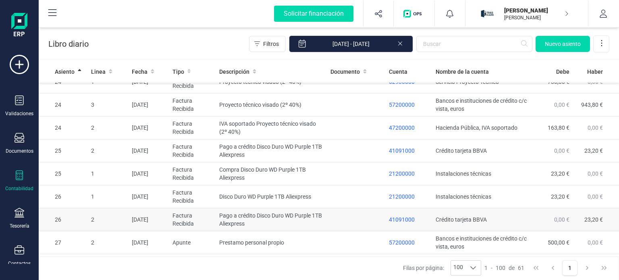
click at [342, 208] on td at bounding box center [356, 219] width 58 height 23
click at [342, 200] on body "Solicitar financiación Importaciones completadas 0 / 0 [PERSON_NAME] [PERSON_NA…" at bounding box center [309, 140] width 619 height 280
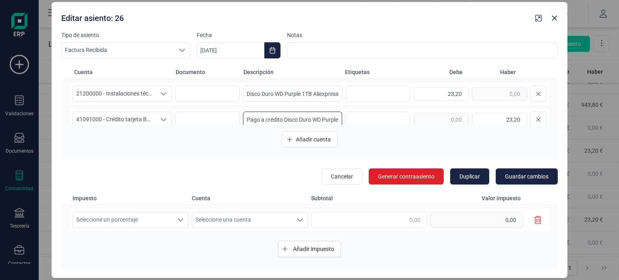
click at [262, 120] on input "Pago a crédito Disco Duro WD Purple 1TB Aliexpress" at bounding box center [292, 120] width 99 height 16
click at [556, 17] on icon "button" at bounding box center [554, 18] width 5 height 5
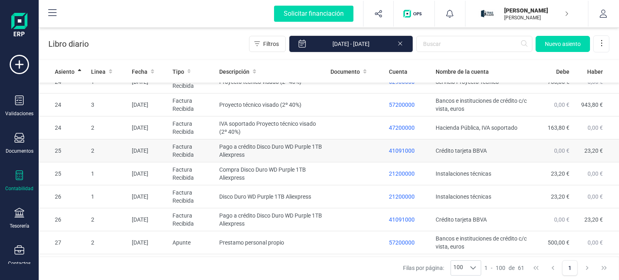
click at [345, 144] on td at bounding box center [356, 150] width 58 height 23
click at [345, 144] on body "Solicitar financiación Importaciones completadas 0 / 0 [PERSON_NAME] [PERSON_NA…" at bounding box center [309, 140] width 619 height 280
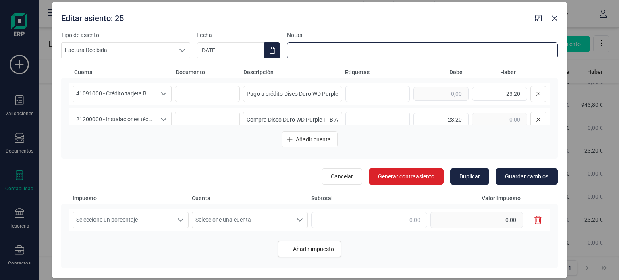
click at [329, 50] on input at bounding box center [422, 50] width 271 height 16
drag, startPoint x: 379, startPoint y: 48, endPoint x: 260, endPoint y: 48, distance: 119.3
click at [260, 48] on div "Tipo de asiento Factura Recibida Factura Recibida Factura Recibida Fecha [DATE]…" at bounding box center [309, 44] width 497 height 27
type input "Asiento de regularización"
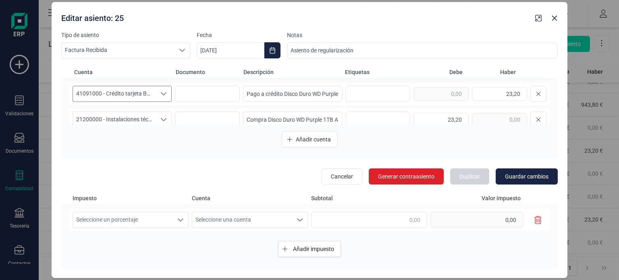
click at [160, 98] on div "Seleccione una cuenta" at bounding box center [163, 93] width 15 height 15
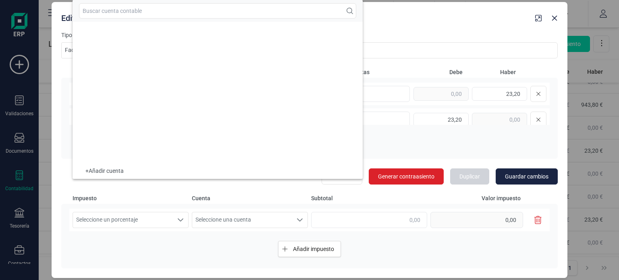
scroll to position [3680, 0]
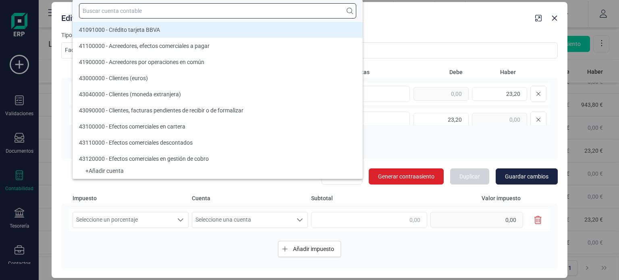
click at [140, 12] on input "text" at bounding box center [217, 10] width 277 height 15
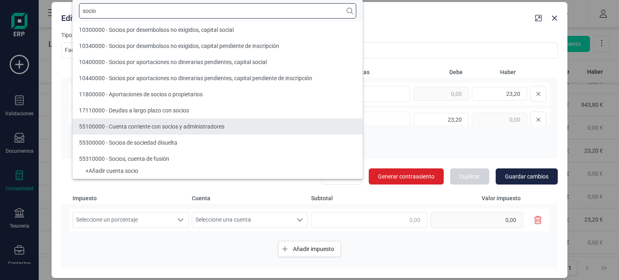
type input "socio"
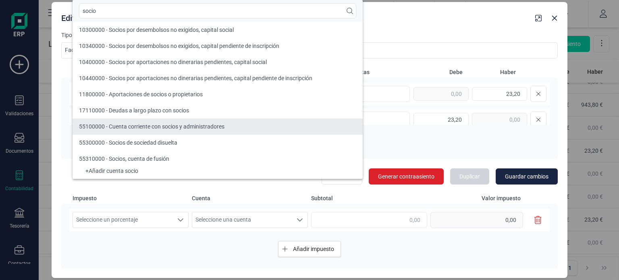
click at [210, 130] on div "55100000 - Cuenta corriente con socios y administradores" at bounding box center [152, 127] width 146 height 8
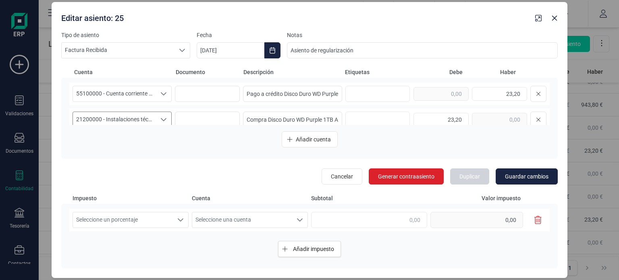
click at [156, 120] on div "Seleccione una cuenta" at bounding box center [163, 119] width 15 height 15
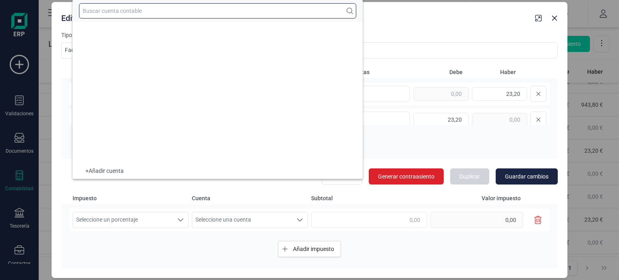
scroll to position [1519, 0]
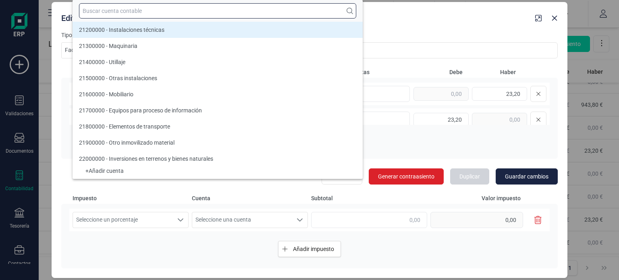
click at [110, 10] on input "text" at bounding box center [217, 10] width 277 height 15
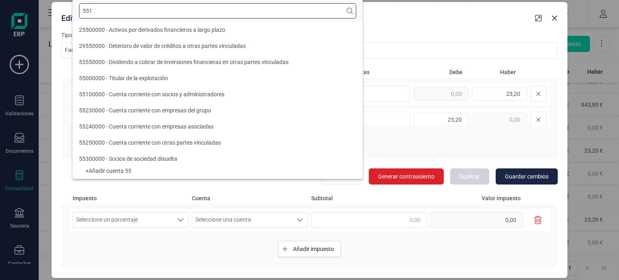
scroll to position [0, 0]
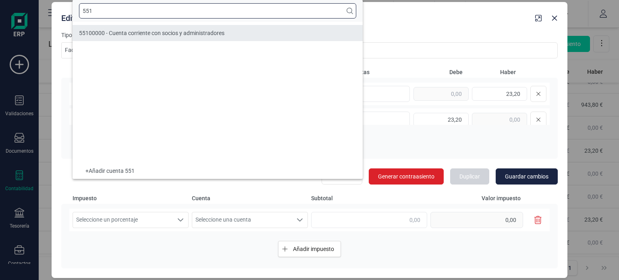
type input "551"
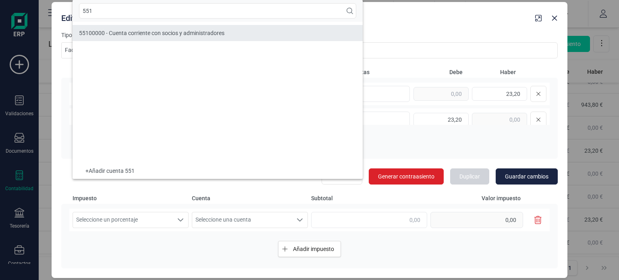
click at [136, 27] on li "55100000 - Cuenta corriente con socios y administradores" at bounding box center [218, 33] width 290 height 16
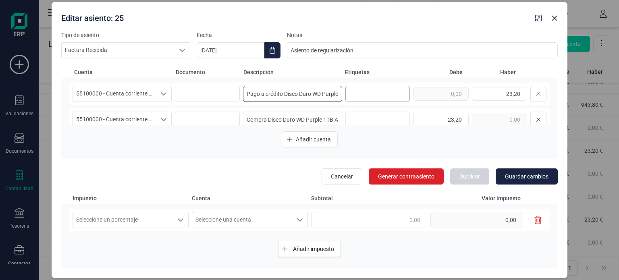
scroll to position [0, 41]
drag, startPoint x: 245, startPoint y: 93, endPoint x: 363, endPoint y: 94, distance: 118.1
click at [363, 94] on div "55100000 - Cuenta corriente con socios y administradores 55100000 - Cuenta corr…" at bounding box center [309, 94] width 481 height 23
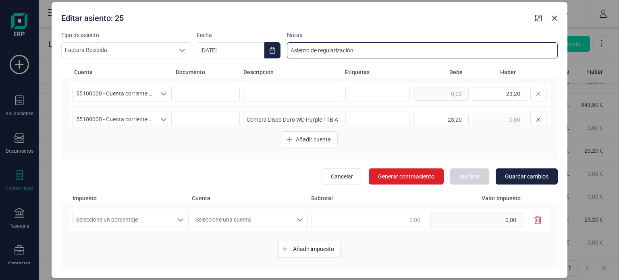
click at [364, 54] on input "Asiento de regularización" at bounding box center [422, 50] width 271 height 16
type input "Asiento de regularización:"
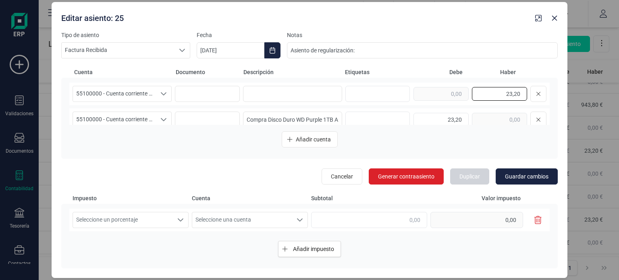
drag, startPoint x: 499, startPoint y: 95, endPoint x: 541, endPoint y: 90, distance: 42.2
click at [541, 90] on div "55100000 - Cuenta corriente con socios y administradores 55100000 - Cuenta corr…" at bounding box center [309, 94] width 481 height 23
type input "0,00"
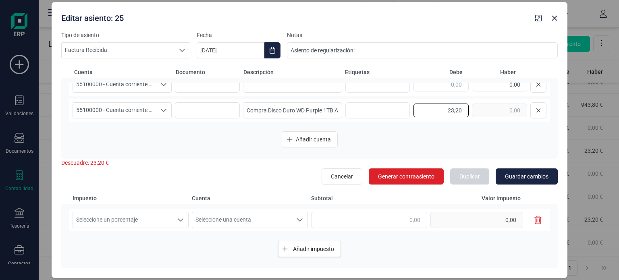
drag, startPoint x: 438, startPoint y: 118, endPoint x: 484, endPoint y: 122, distance: 45.8
click at [484, 122] on div "55100000 - Cuenta corriente con socios y administradores 55100000 - Cuenta corr…" at bounding box center [309, 104] width 481 height 42
type input "0,00"
drag, startPoint x: 243, startPoint y: 110, endPoint x: 413, endPoint y: 116, distance: 169.8
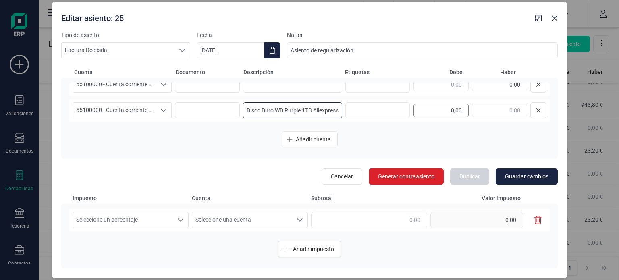
click at [413, 116] on div "55100000 - Cuenta corriente con socios y administradores 55100000 - Cuenta corr…" at bounding box center [309, 110] width 481 height 23
type input "21"
click at [322, 85] on input at bounding box center [292, 85] width 99 height 16
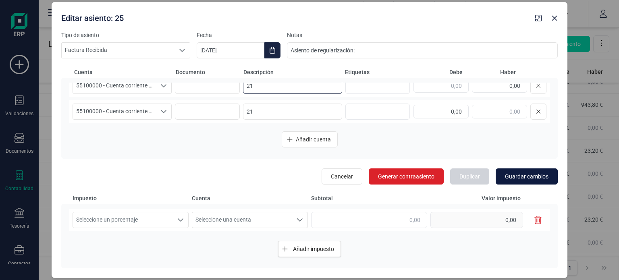
type input "21"
click at [522, 176] on span "Guardar cambios" at bounding box center [527, 177] width 44 height 8
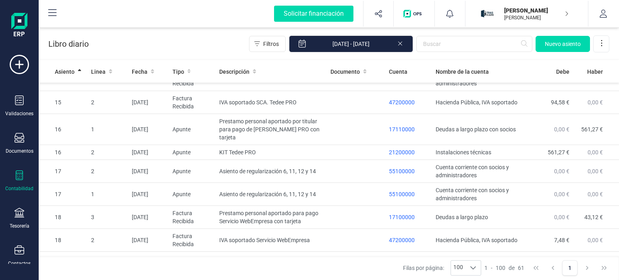
scroll to position [667, 0]
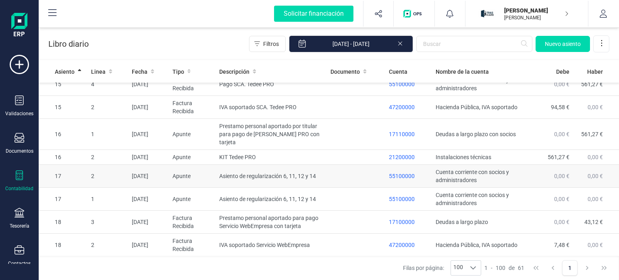
click at [316, 165] on td "Asiento de regularización 6, 11, 12 y 14" at bounding box center [271, 176] width 111 height 23
click at [316, 162] on body "Solicitar financiación Importaciones completadas 0 / 0 [PERSON_NAME] [PERSON_NA…" at bounding box center [309, 140] width 619 height 280
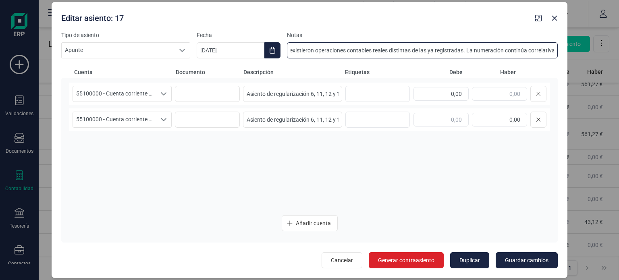
scroll to position [0, 514]
drag, startPoint x: 356, startPoint y: 48, endPoint x: 568, endPoint y: 48, distance: 211.6
click at [568, 48] on div "Editar asiento: 17 Tipo de asiento Apunte Apunte Apunte Fecha [DATE] Notas Asie…" at bounding box center [309, 140] width 619 height 280
click at [553, 19] on icon "button" at bounding box center [554, 18] width 6 height 6
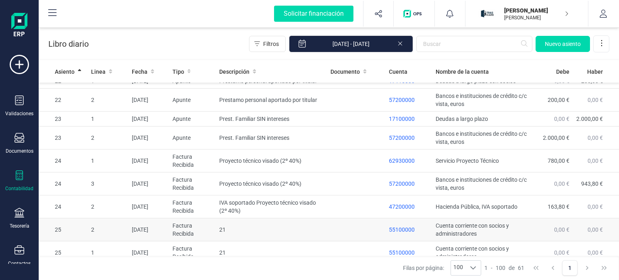
scroll to position [1006, 0]
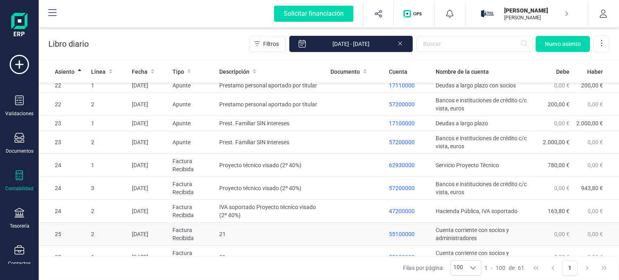
click at [284, 223] on td "21" at bounding box center [271, 234] width 111 height 23
click at [284, 216] on body "Solicitar financiación Importaciones completadas 0 / 0 [PERSON_NAME] [PERSON_NA…" at bounding box center [309, 140] width 619 height 280
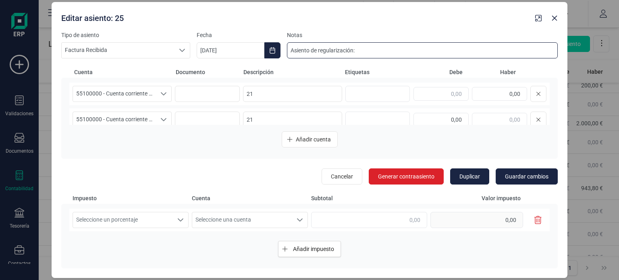
click at [376, 52] on input "Asiento de regularización:" at bounding box center [422, 50] width 271 height 16
paste input "En la numeración del libro diario faltan los asientos 6, 11, 12 y 14. Estos asi…"
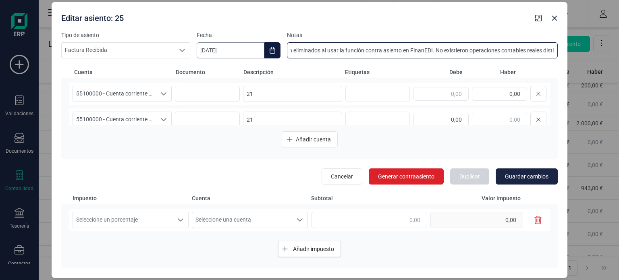
scroll to position [0, 0]
drag, startPoint x: 347, startPoint y: 50, endPoint x: 466, endPoint y: 47, distance: 118.9
click at [466, 47] on input "Asiento de regularización: En la numeración del libro diario faltan los asiento…" at bounding box center [422, 50] width 271 height 16
drag, startPoint x: 451, startPoint y: 51, endPoint x: 519, endPoint y: 52, distance: 67.3
click at [519, 52] on input "Asiento de regularización: En la numeración del libro diario faltan los asiento…" at bounding box center [422, 50] width 271 height 16
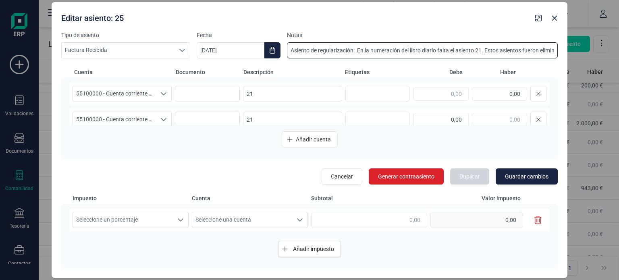
drag, startPoint x: 499, startPoint y: 50, endPoint x: 523, endPoint y: 50, distance: 24.6
click at [523, 50] on input "Asiento de regularización: En la numeración del libro diario falta el asiento 2…" at bounding box center [422, 50] width 271 height 16
type input "Asiento de regularización: En la numeración del libro diario falta el asiento 2…"
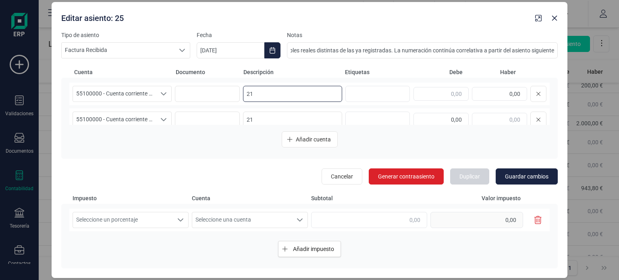
scroll to position [0, 0]
click at [243, 96] on input "21" at bounding box center [292, 94] width 99 height 16
drag, startPoint x: 320, startPoint y: 93, endPoint x: 223, endPoint y: 92, distance: 97.2
click at [223, 92] on div "55100000 - Cuenta corriente con socios y administradores 55100000 - Cuenta corr…" at bounding box center [309, 94] width 481 height 23
type input "Asiento de regularización 21"
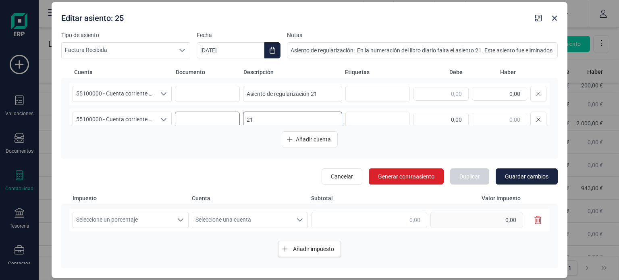
scroll to position [9, 0]
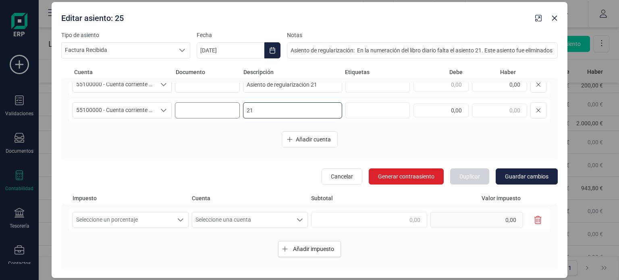
drag, startPoint x: 259, startPoint y: 121, endPoint x: 227, endPoint y: 118, distance: 31.6
click at [227, 118] on div "55100000 - Cuenta corriente con socios y administradores 55100000 - Cuenta corr…" at bounding box center [309, 110] width 481 height 23
paste input "Asiento de regularización"
type input "Asiento de regularización 21"
click at [518, 173] on span "Guardar cambios" at bounding box center [527, 177] width 44 height 8
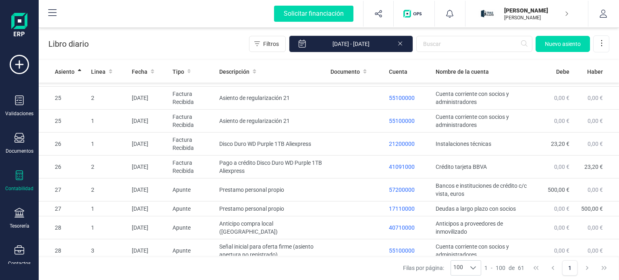
scroll to position [1145, 0]
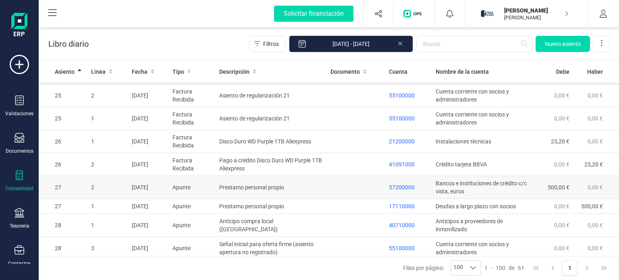
click at [332, 181] on td at bounding box center [356, 187] width 58 height 23
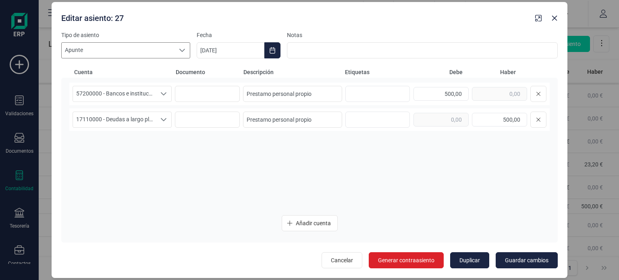
click at [183, 51] on icon at bounding box center [182, 50] width 6 height 3
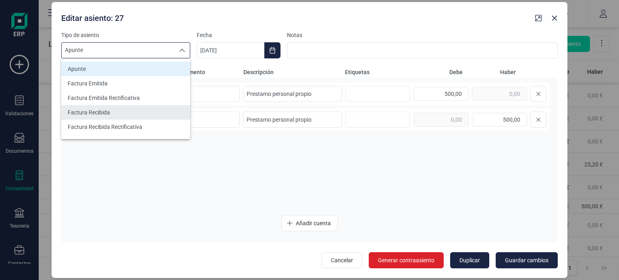
click at [137, 108] on li "Factura Recibida" at bounding box center [125, 112] width 129 height 15
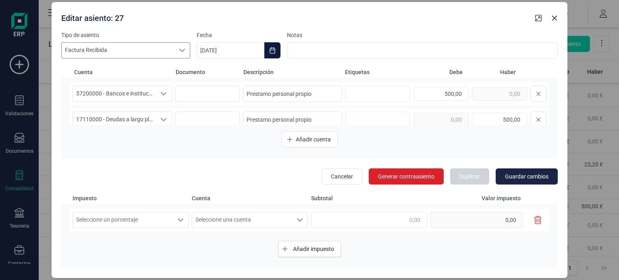
click at [274, 53] on icon "Choose Date" at bounding box center [272, 50] width 6 height 6
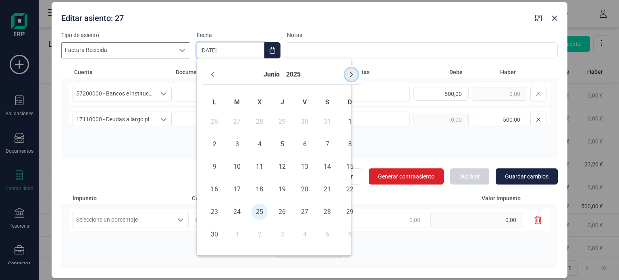
click at [352, 76] on icon "Next Month" at bounding box center [351, 74] width 6 height 6
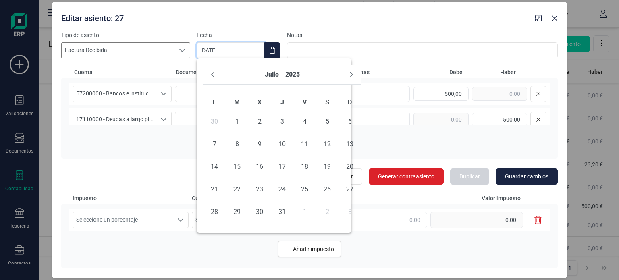
click at [352, 76] on icon "Next Month" at bounding box center [351, 74] width 6 height 6
click at [354, 76] on icon "Next Month" at bounding box center [351, 74] width 6 height 6
click at [216, 123] on span "1" at bounding box center [214, 122] width 16 height 16
type input "[DATE]"
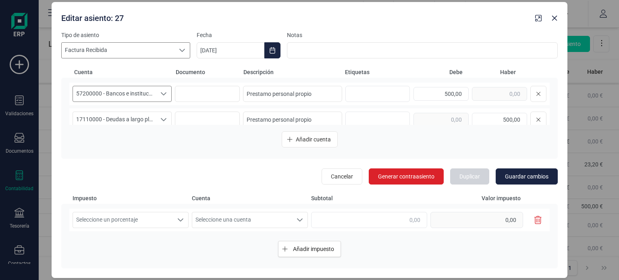
click at [166, 93] on div "Seleccione una cuenta" at bounding box center [163, 93] width 15 height 15
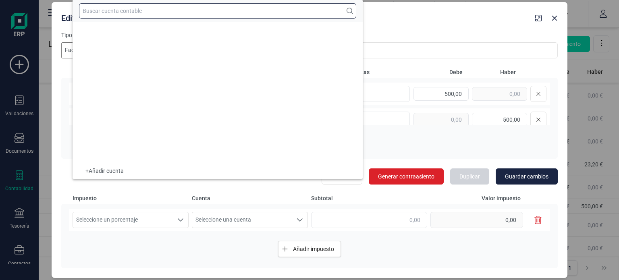
scroll to position [6372, 0]
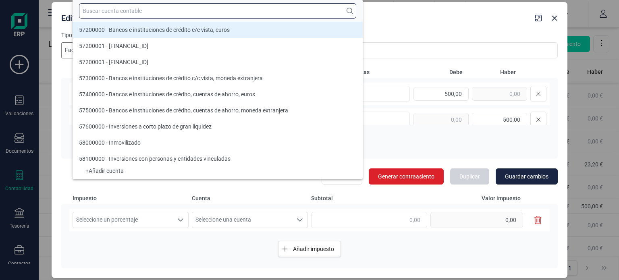
click at [120, 10] on input "text" at bounding box center [217, 10] width 277 height 15
type input "2"
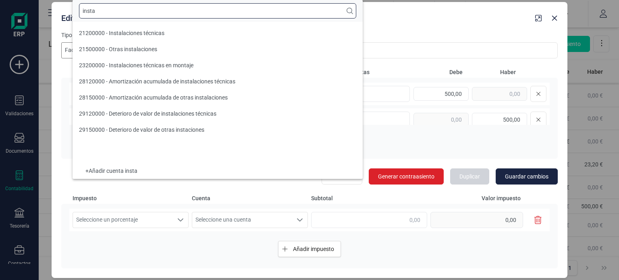
scroll to position [0, 0]
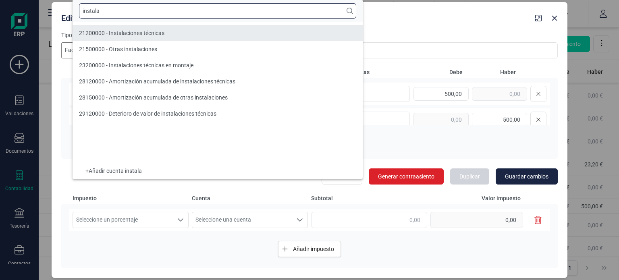
type input "instala"
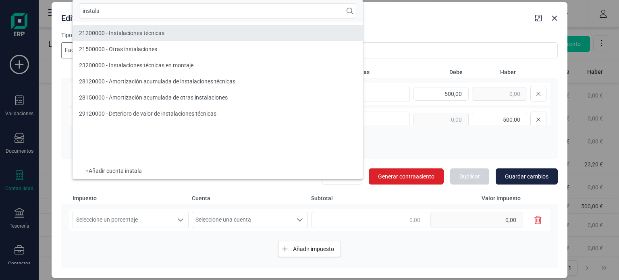
click at [136, 29] on div "21200000 - Instalaciones técnicas" at bounding box center [121, 33] width 85 height 8
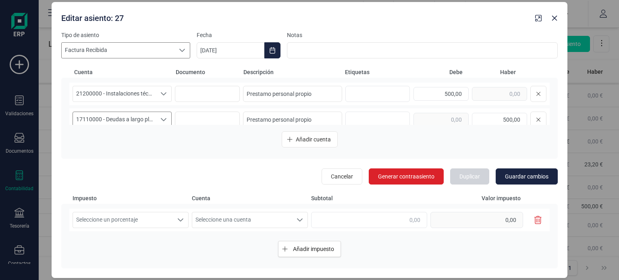
click at [146, 116] on span "17110000 - Deudas a largo plazo con socios" at bounding box center [114, 119] width 83 height 15
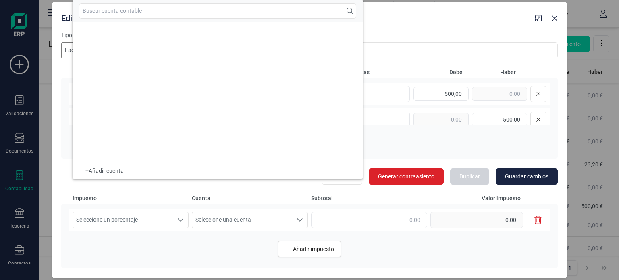
scroll to position [1051, 0]
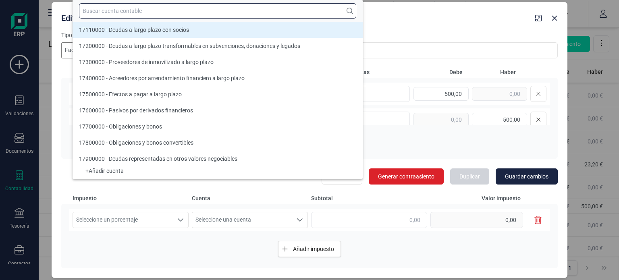
click at [143, 12] on input "text" at bounding box center [217, 10] width 277 height 15
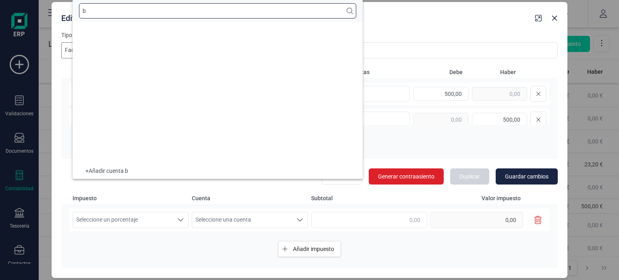
scroll to position [0, 0]
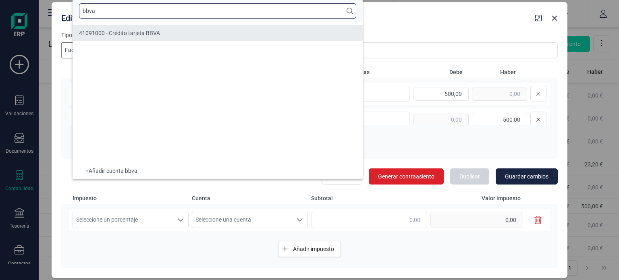
type input "bbva"
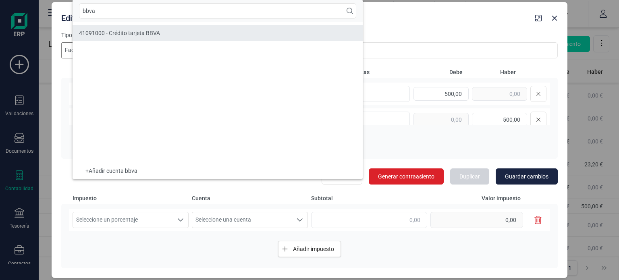
click at [153, 30] on span "41091000 - Crédito tarjeta BBVA" at bounding box center [119, 33] width 81 height 6
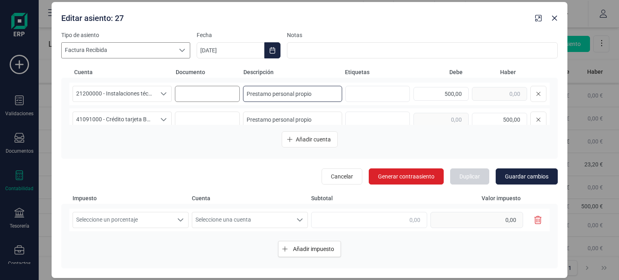
drag, startPoint x: 320, startPoint y: 96, endPoint x: 233, endPoint y: 93, distance: 87.5
click at [233, 93] on div "21200000 - Instalaciones técnicas 21200000 - Instalaciones técnicas 21200000 - …" at bounding box center [309, 94] width 481 height 23
type input "SAI Amazon"
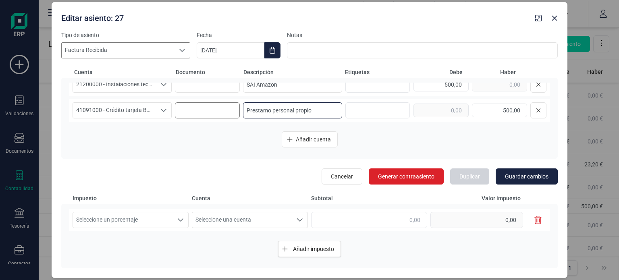
drag, startPoint x: 314, startPoint y: 119, endPoint x: 213, endPoint y: 116, distance: 100.8
click at [213, 116] on div "41091000 - Crédito tarjeta BBVA 41091000 - Crédito tarjeta BBVA 41091000 - Créd…" at bounding box center [309, 110] width 481 height 23
type input "Pago a crédito SAI Amazon"
click at [304, 87] on input "SAI Amazon" at bounding box center [292, 85] width 99 height 16
click at [256, 84] on input "SAI Amazon" at bounding box center [292, 85] width 99 height 16
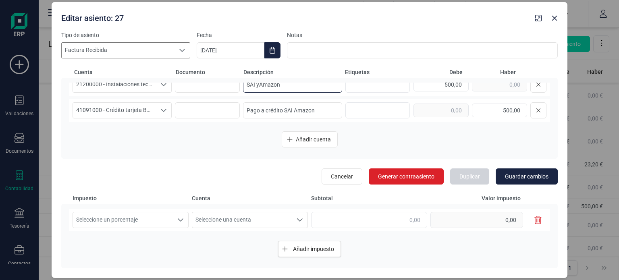
scroll to position [8, 0]
click at [253, 85] on input "SAI y microSD 128gb Amazon" at bounding box center [292, 86] width 99 height 16
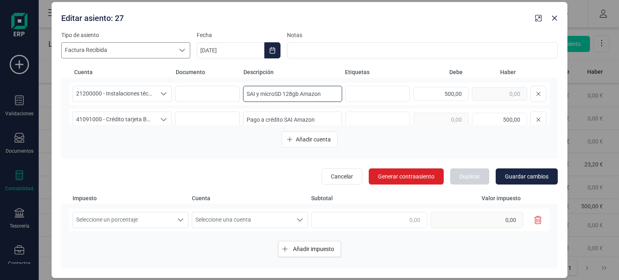
drag, startPoint x: 323, startPoint y: 87, endPoint x: 254, endPoint y: 89, distance: 69.0
click at [254, 89] on input "SAI y microSD 128gb Amazon" at bounding box center [292, 94] width 99 height 16
type input "SAI y microSD 128gb Amazon"
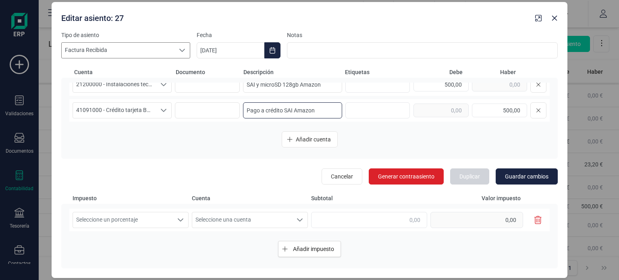
drag, startPoint x: 324, startPoint y: 123, endPoint x: 293, endPoint y: 119, distance: 30.4
click at [293, 119] on div "41091000 - Crédito tarjeta BBVA 41091000 - Crédito tarjeta BBVA 41091000 - Créd…" at bounding box center [309, 110] width 481 height 23
paste input "y microSD 128gb"
type input "Pago a crédito SAI y microSD 128gb Amazon"
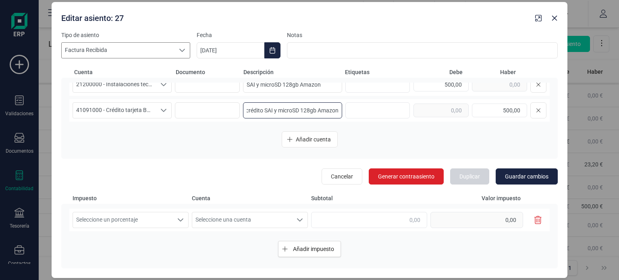
scroll to position [0, 0]
click at [166, 225] on span "Seleccione un porcentaje" at bounding box center [123, 219] width 100 height 15
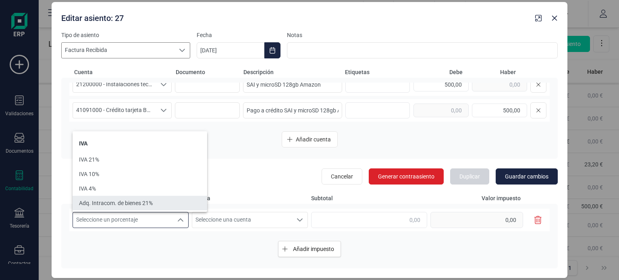
scroll to position [13, 0]
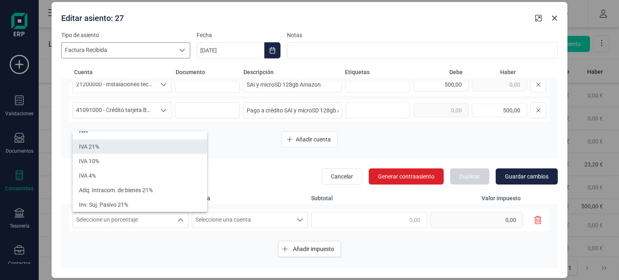
click at [123, 151] on li "IVA 21%" at bounding box center [140, 146] width 135 height 15
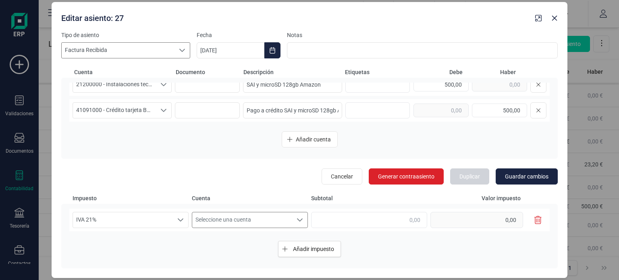
click at [256, 223] on span "Seleccione una cuenta" at bounding box center [242, 219] width 100 height 15
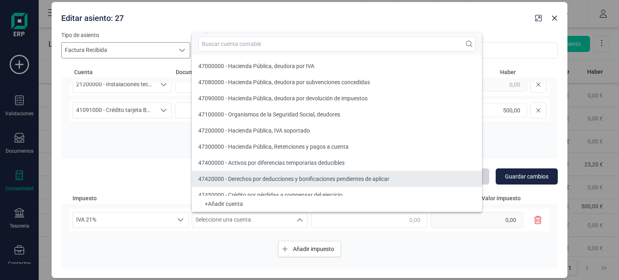
scroll to position [7, 0]
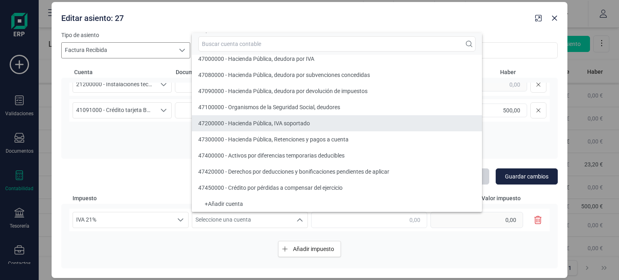
click at [270, 123] on span "47200000 - Hacienda Pública, IVA soportado" at bounding box center [254, 123] width 112 height 6
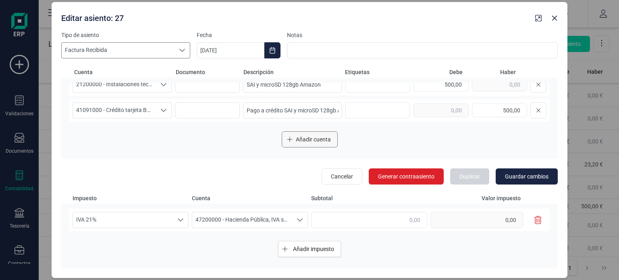
click at [302, 138] on span "Añadir cuenta" at bounding box center [313, 139] width 35 height 8
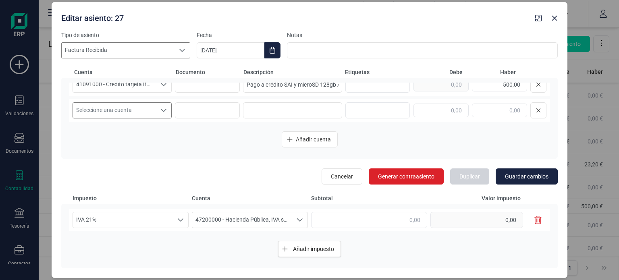
click at [153, 111] on span "Seleccione una cuenta" at bounding box center [114, 110] width 83 height 15
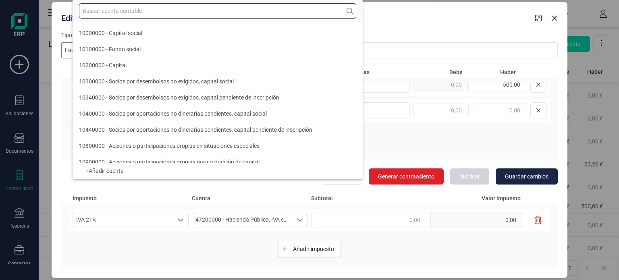
click at [125, 16] on input "text" at bounding box center [217, 10] width 277 height 15
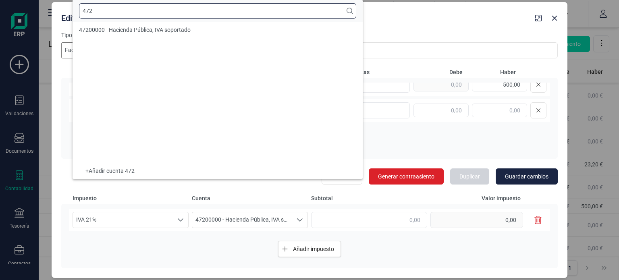
scroll to position [0, 0]
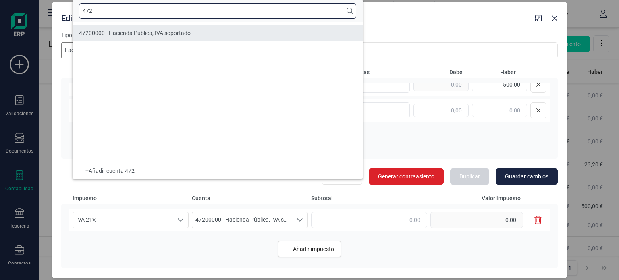
type input "472"
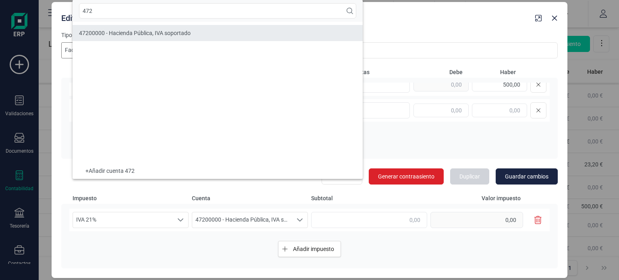
click at [141, 31] on span "47200000 - Hacienda Pública, IVA soportado" at bounding box center [135, 33] width 112 height 6
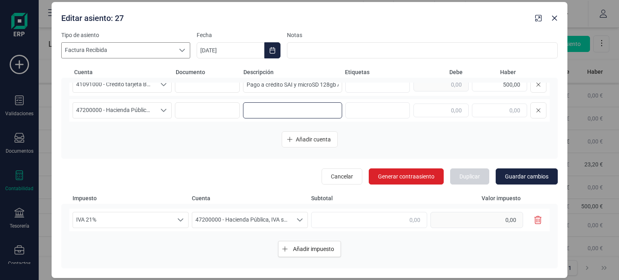
click at [272, 112] on input at bounding box center [292, 110] width 99 height 16
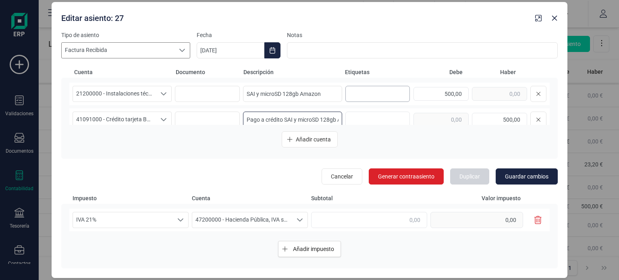
scroll to position [0, 22]
drag, startPoint x: 281, startPoint y: 86, endPoint x: 359, endPoint y: 100, distance: 79.5
click at [359, 100] on div "21200000 - Instalaciones técnicas 21200000 - Instalaciones técnicas 21200000 - …" at bounding box center [309, 104] width 481 height 42
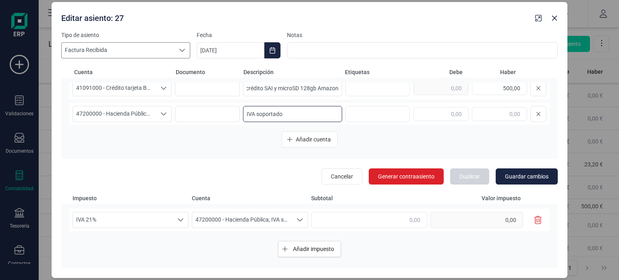
scroll to position [0, 0]
click at [300, 108] on input "IVA soportado" at bounding box center [292, 114] width 99 height 16
paste input "SAI y microSD 128gb Amazon"
click at [260, 115] on input "IVA soportado SAI y microSD 128gb Amazon" at bounding box center [292, 114] width 99 height 16
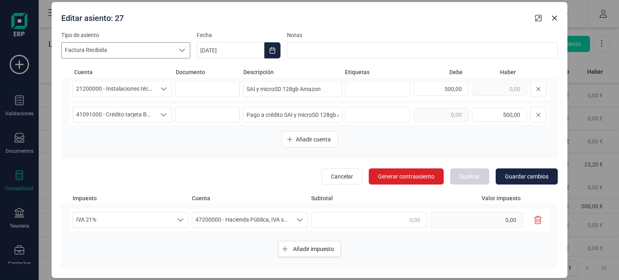
scroll to position [0, 0]
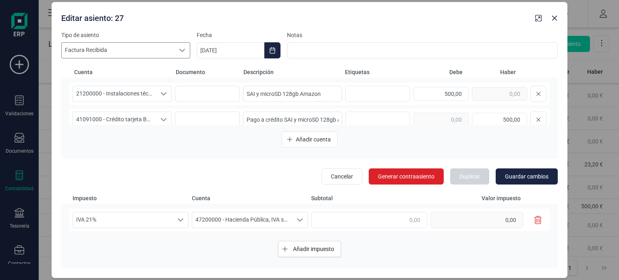
type input "IVA soportado SAI y microSD 128gb Amazon"
click at [479, 98] on div "500,00" at bounding box center [480, 94] width 133 height 16
type input "69,79"
drag, startPoint x: 496, startPoint y: 117, endPoint x: 522, endPoint y: 119, distance: 26.3
click at [522, 119] on div "500,00" at bounding box center [480, 120] width 133 height 16
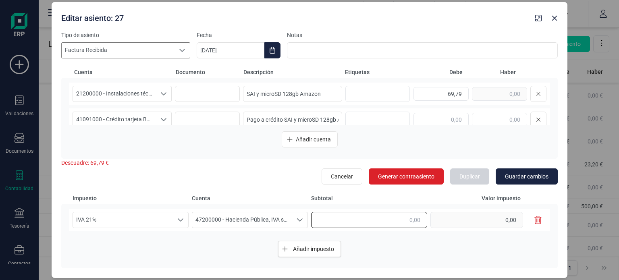
click at [395, 220] on input "text" at bounding box center [369, 220] width 116 height 16
type input "69,79"
type input "14,65"
click at [486, 115] on input "text" at bounding box center [499, 120] width 55 height 14
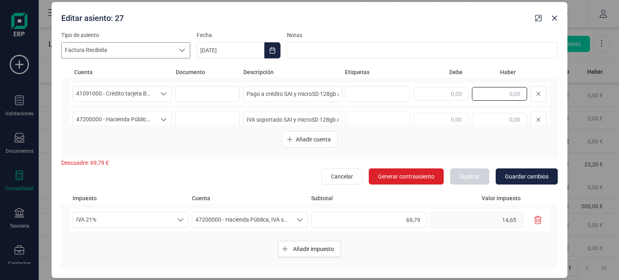
scroll to position [35, 0]
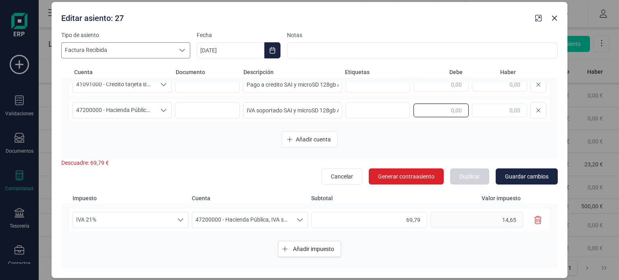
drag, startPoint x: 446, startPoint y: 112, endPoint x: 457, endPoint y: 112, distance: 10.9
click at [457, 112] on input "text" at bounding box center [441, 111] width 55 height 14
type input "14,65"
click at [495, 89] on input "text" at bounding box center [499, 85] width 55 height 14
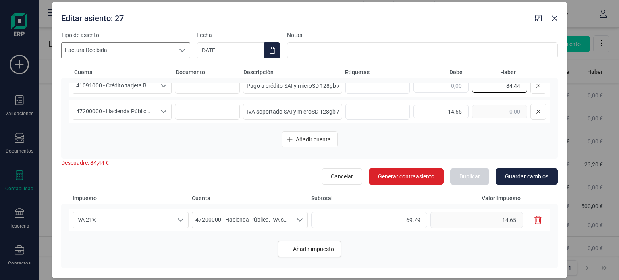
type input "84,44"
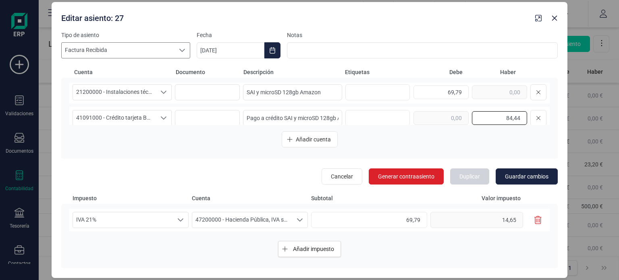
scroll to position [0, 0]
click at [458, 94] on input "69,79" at bounding box center [441, 94] width 55 height 14
type input "69,80"
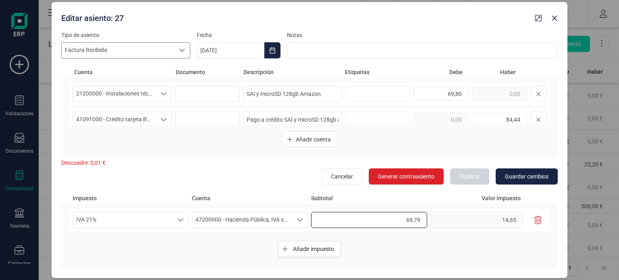
click at [420, 217] on input "69,79" at bounding box center [369, 220] width 116 height 16
type input "69,80"
click at [495, 119] on input "84,44" at bounding box center [499, 120] width 55 height 14
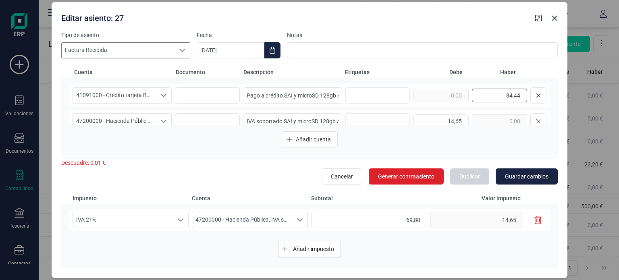
scroll to position [35, 0]
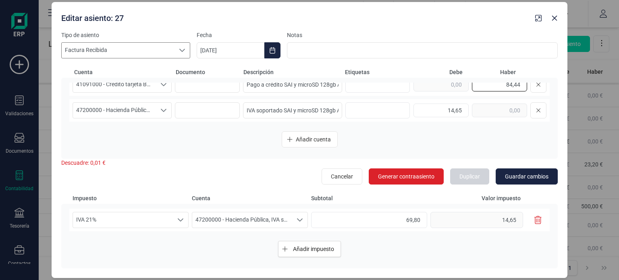
click at [516, 85] on input "84,44" at bounding box center [499, 85] width 55 height 14
type input "84,45"
click at [530, 178] on span "Guardar cambios" at bounding box center [527, 177] width 44 height 8
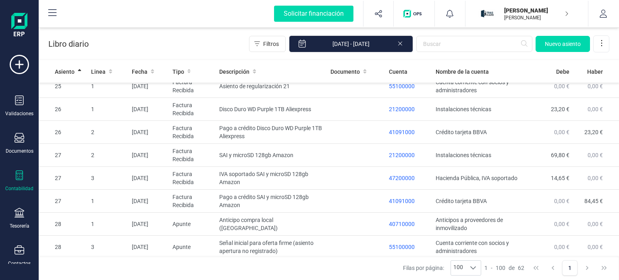
scroll to position [1187, 0]
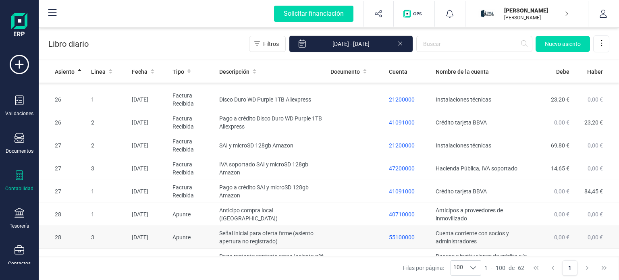
click at [337, 228] on td at bounding box center [356, 237] width 58 height 23
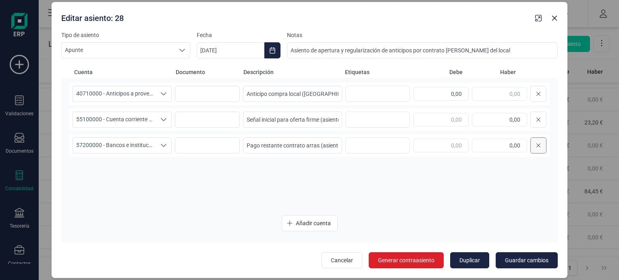
click at [538, 146] on icon at bounding box center [538, 145] width 5 height 6
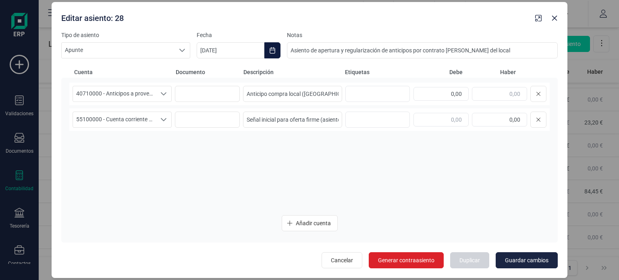
click at [273, 49] on icon "Choose Date" at bounding box center [272, 50] width 6 height 6
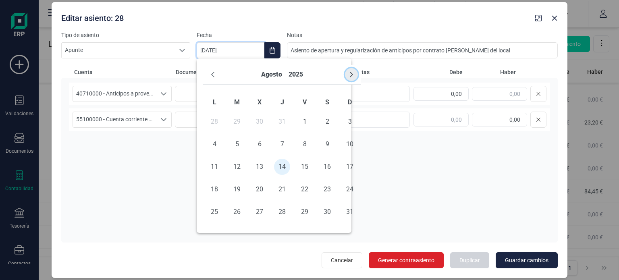
click at [348, 74] on button "Next Month" at bounding box center [351, 74] width 13 height 13
click at [307, 122] on span "5" at bounding box center [305, 122] width 16 height 16
type input "[DATE]"
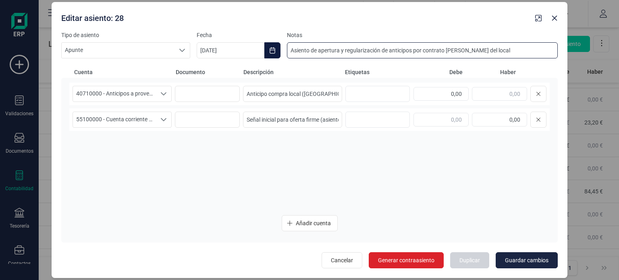
drag, startPoint x: 507, startPoint y: 47, endPoint x: 273, endPoint y: 50, distance: 233.8
click at [273, 50] on div "Tipo de asiento Apunte Apunte Apunte Fecha [DATE] Notas Asiento de apertura y r…" at bounding box center [309, 44] width 497 height 27
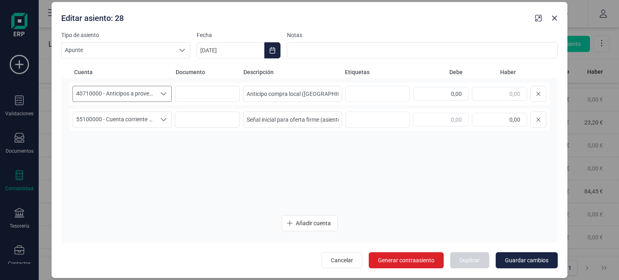
click at [141, 93] on span "40710000 - Anticipos a proveedores de inmovilizado" at bounding box center [114, 93] width 83 height 15
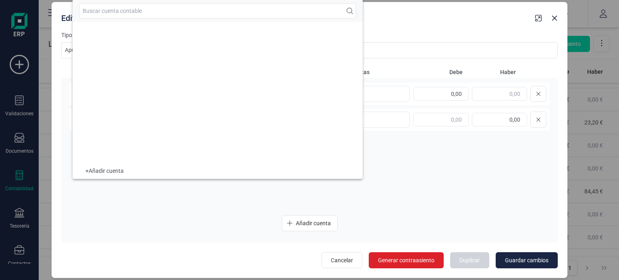
scroll to position [3615, 0]
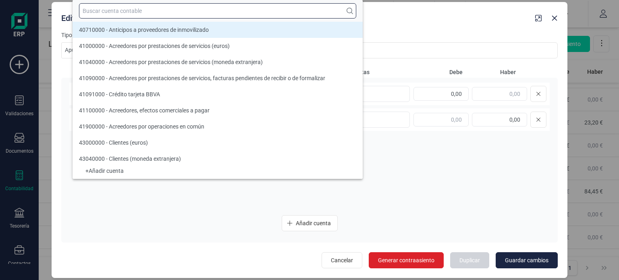
click at [135, 12] on input "text" at bounding box center [217, 10] width 277 height 15
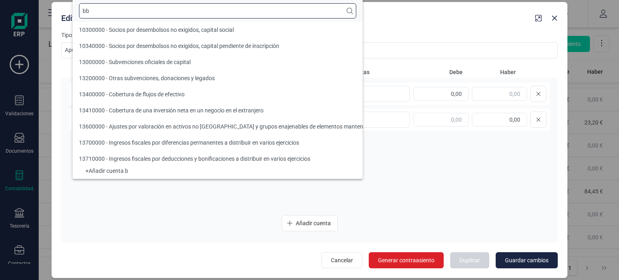
scroll to position [0, 0]
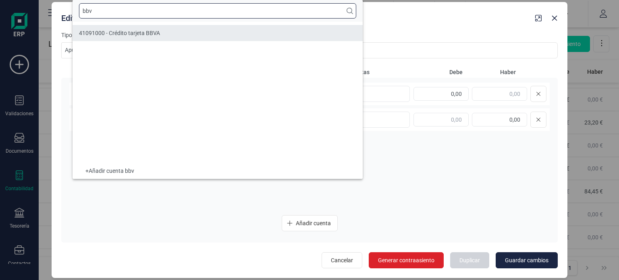
type input "bbv"
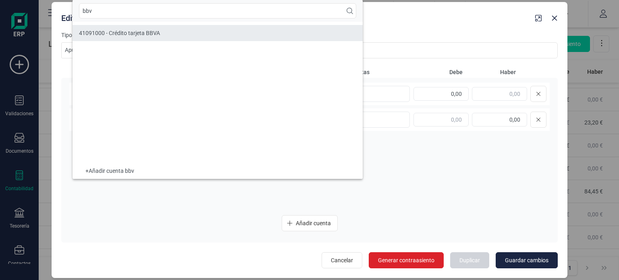
click at [149, 31] on span "41091000 - Crédito tarjeta BBVA" at bounding box center [119, 33] width 81 height 6
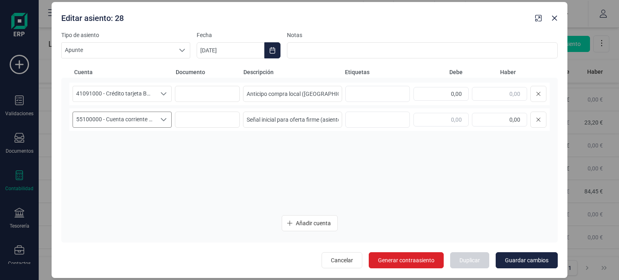
click at [149, 117] on span "55100000 - Cuenta corriente con socios y administradores" at bounding box center [114, 119] width 83 height 15
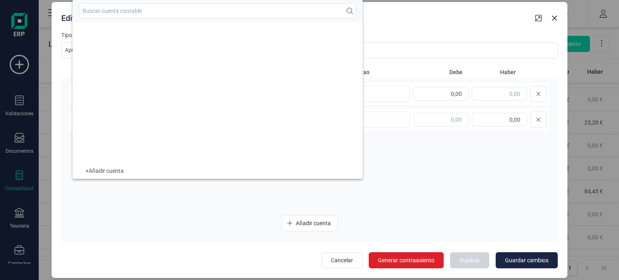
scroll to position [5889, 0]
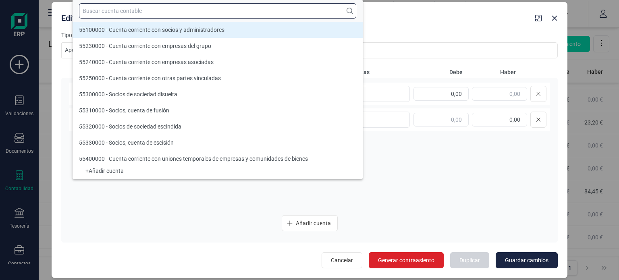
click at [114, 10] on input "text" at bounding box center [217, 10] width 277 height 15
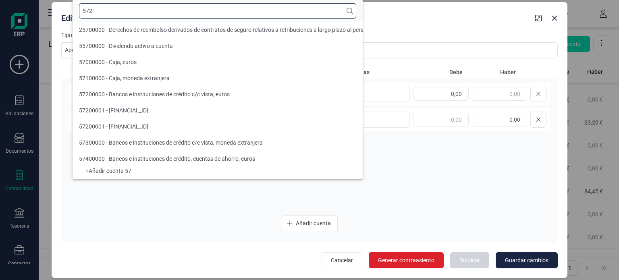
scroll to position [0, 0]
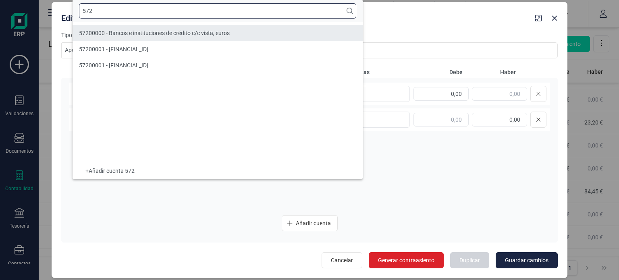
type input "572"
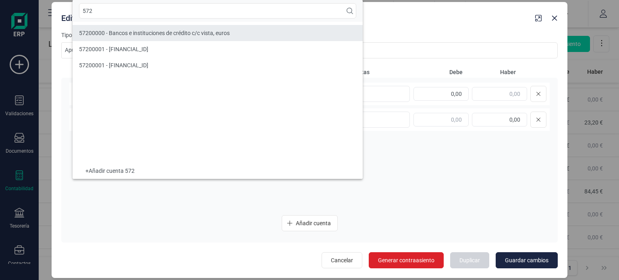
click at [129, 29] on div "57200000 - Bancos e instituciones de crédito c/c vista, euros" at bounding box center [154, 33] width 151 height 8
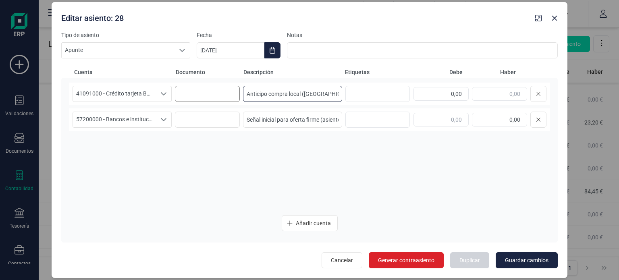
drag, startPoint x: 327, startPoint y: 94, endPoint x: 175, endPoint y: 92, distance: 151.6
click at [175, 92] on div "41091000 - Crédito tarjeta BBVA 41091000 - Crédito tarjeta BBVA 41091000 - Créd…" at bounding box center [309, 94] width 481 height 23
drag, startPoint x: 263, startPoint y: 94, endPoint x: 356, endPoint y: 97, distance: 93.6
click at [356, 97] on div "41091000 - Crédito tarjeta BBVA 41091000 - Crédito tarjeta BBVA 41091000 - Créd…" at bounding box center [309, 94] width 481 height 23
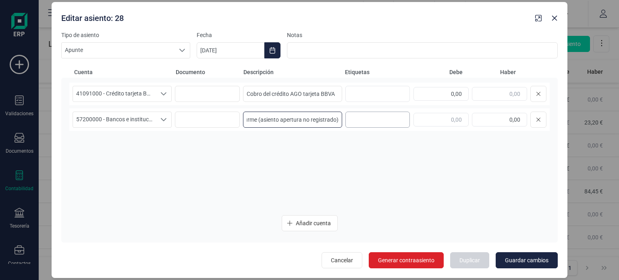
drag, startPoint x: 248, startPoint y: 119, endPoint x: 358, endPoint y: 124, distance: 110.2
click at [358, 124] on div "57200000 - Bancos e instituciones de crédito c/c vista, euros 57200000 - Bancos…" at bounding box center [309, 119] width 481 height 23
click at [303, 94] on input "Cobro del crédito AGO tarjeta BBVA" at bounding box center [292, 94] width 99 height 16
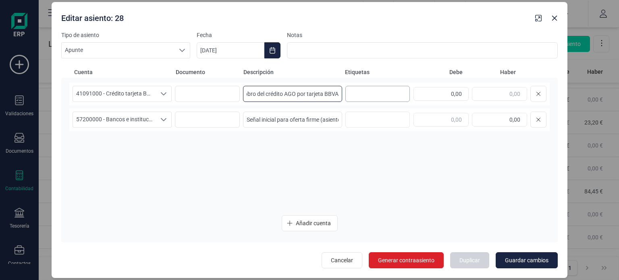
drag, startPoint x: 263, startPoint y: 93, endPoint x: 369, endPoint y: 98, distance: 106.5
click at [369, 98] on div "41091000 - Crédito tarjeta BBVA 41091000 - Crédito tarjeta BBVA 41091000 - Créd…" at bounding box center [309, 94] width 481 height 23
type input "Cobro del crédito AGO por tarjeta BBVA"
drag, startPoint x: 246, startPoint y: 118, endPoint x: 387, endPoint y: 129, distance: 141.6
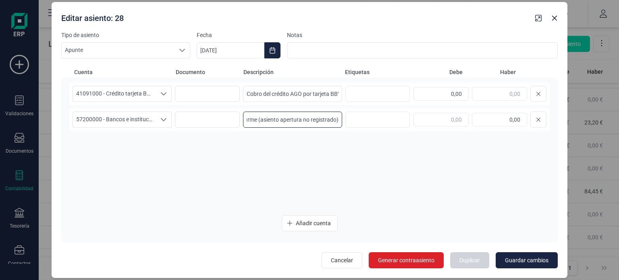
click at [387, 129] on div "57200000 - Bancos e instituciones de crédito c/c vista, euros 57200000 - Bancos…" at bounding box center [309, 119] width 481 height 23
paste input "del crédito AGO por tarjeta BBVA"
click at [302, 119] on input "Pago del crédito AGO por tarjeta BBVA" at bounding box center [292, 120] width 99 height 16
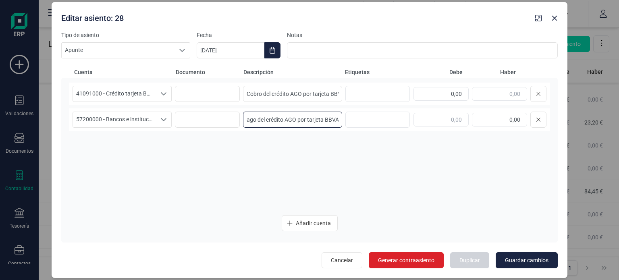
click at [302, 119] on input "Pago del crédito AGO por tarjeta BBVA" at bounding box center [292, 120] width 99 height 16
type input "Pago del crédito AGO a tarjeta BBVA"
drag, startPoint x: 445, startPoint y: 95, endPoint x: 481, endPoint y: 95, distance: 35.5
click at [481, 95] on div "0,00" at bounding box center [480, 94] width 133 height 16
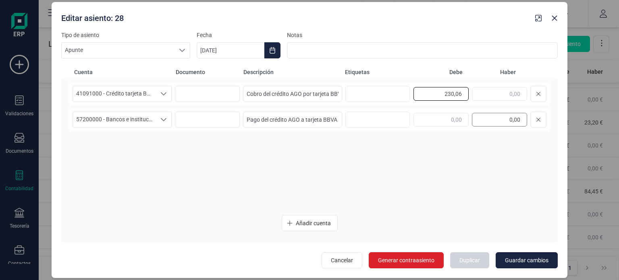
type input "230,06"
drag, startPoint x: 510, startPoint y: 117, endPoint x: 529, endPoint y: 121, distance: 19.2
click at [529, 121] on div "0,00" at bounding box center [480, 120] width 133 height 16
type input "230,06"
click at [523, 258] on span "Guardar cambios" at bounding box center [527, 260] width 44 height 8
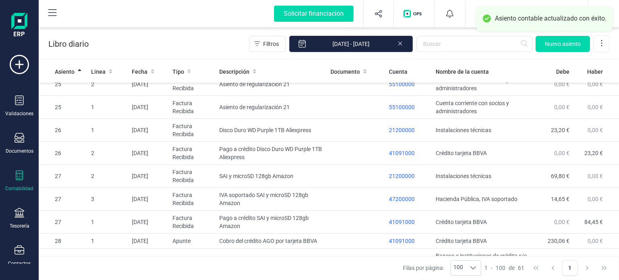
scroll to position [1156, 0]
click at [23, 174] on icon at bounding box center [20, 176] width 10 height 10
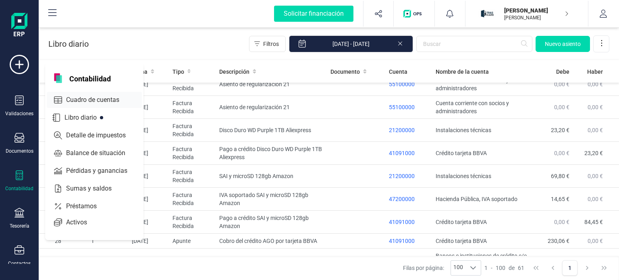
click at [94, 101] on span "Cuadro de cuentas" at bounding box center [98, 100] width 71 height 10
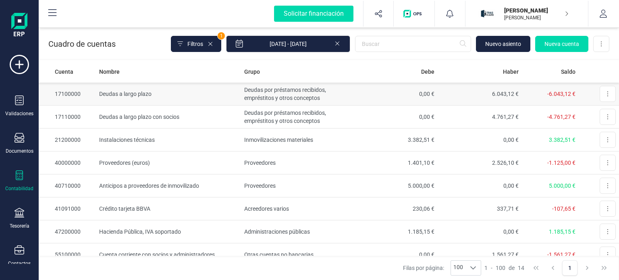
click at [216, 94] on td "Deudas a largo plazo" at bounding box center [168, 94] width 145 height 23
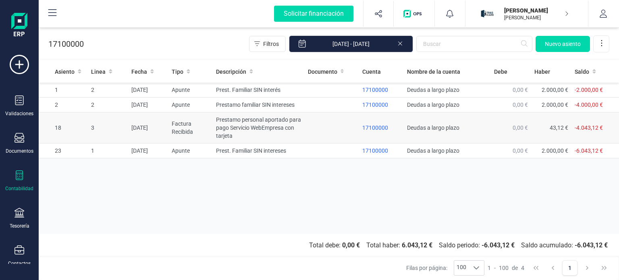
click at [320, 132] on td at bounding box center [332, 127] width 54 height 31
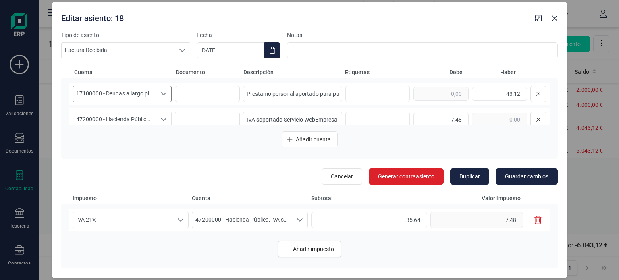
click at [150, 94] on span "17100000 - Deudas a largo plazo" at bounding box center [114, 93] width 83 height 15
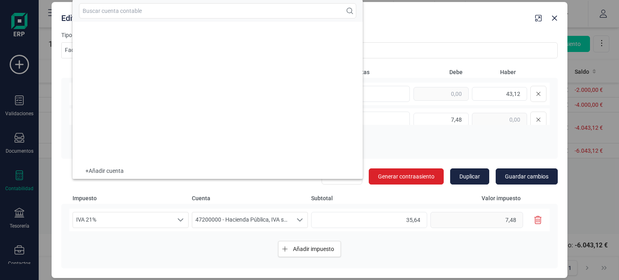
scroll to position [1035, 0]
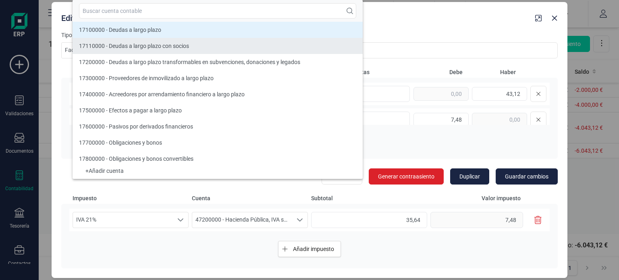
click at [137, 43] on span "17110000 - Deudas a largo plazo con socios" at bounding box center [134, 46] width 110 height 6
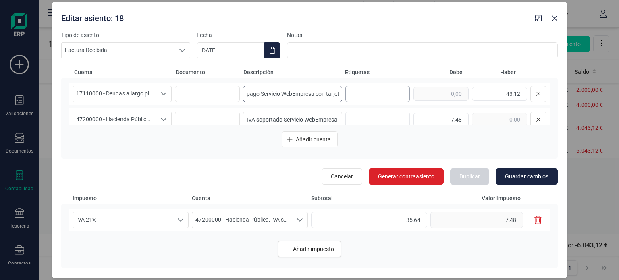
scroll to position [0, 92]
drag, startPoint x: 326, startPoint y: 92, endPoint x: 356, endPoint y: 96, distance: 30.6
click at [356, 96] on div "17110000 - Deudas a largo plazo con socios 17110000 - Deudas a largo plazo con …" at bounding box center [309, 94] width 481 height 23
click at [508, 169] on button "Guardar cambios" at bounding box center [527, 176] width 62 height 16
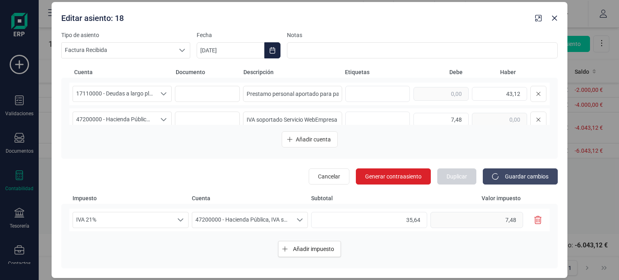
type input "[DATE]"
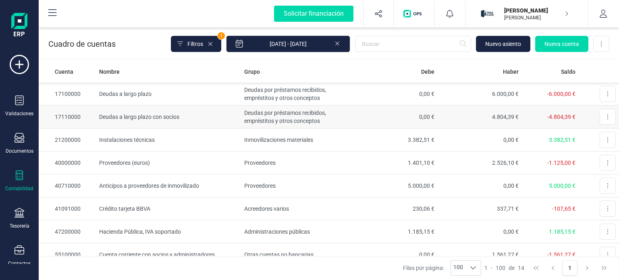
click at [348, 119] on td "Deudas por préstamos recibidos, empréstitos y otros conceptos" at bounding box center [297, 117] width 112 height 23
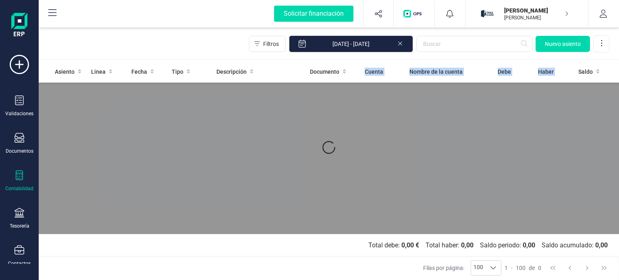
click at [348, 119] on div "Asiento Linea Fecha Tipo Descripción Documento Cuenta Nombre de la cuenta Debe …" at bounding box center [329, 147] width 580 height 174
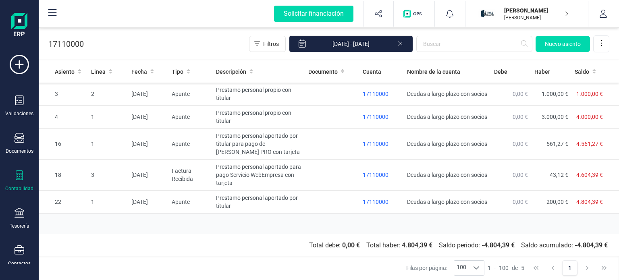
click at [319, 227] on div "Asiento Linea Fecha Tipo Descripción Documento Cuenta Nombre de la cuenta Debe …" at bounding box center [329, 147] width 580 height 174
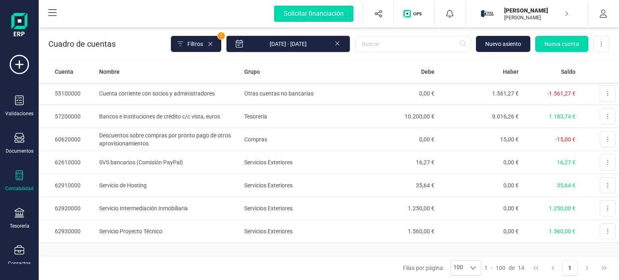
scroll to position [162, 0]
click at [19, 172] on icon at bounding box center [20, 176] width 10 height 10
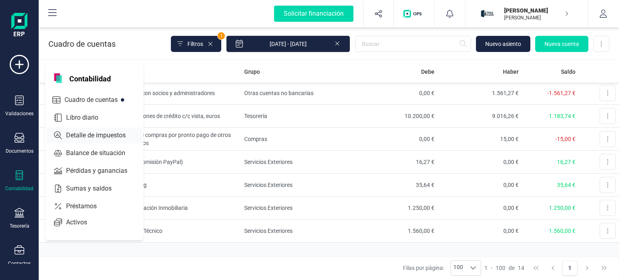
click at [105, 135] on span "Detalle de impuestos" at bounding box center [101, 136] width 77 height 10
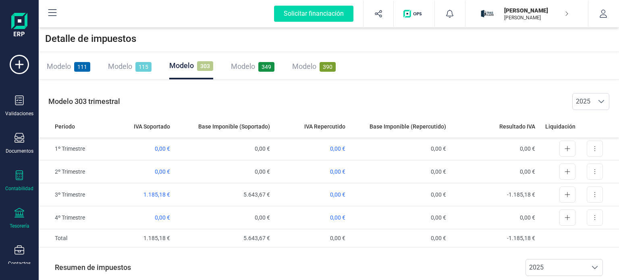
click at [16, 215] on icon at bounding box center [20, 213] width 10 height 10
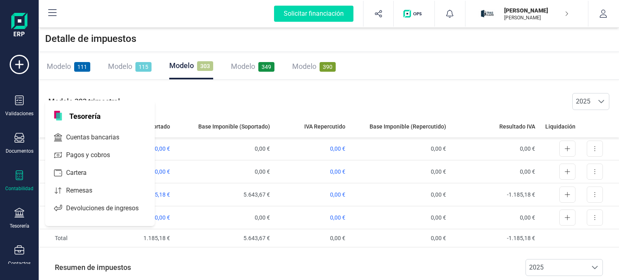
click at [17, 174] on icon at bounding box center [19, 176] width 7 height 10
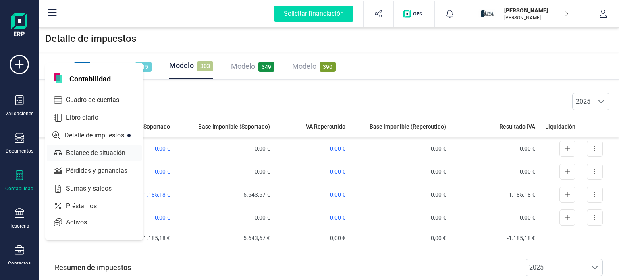
click at [89, 152] on span "Balance de situación" at bounding box center [101, 153] width 77 height 10
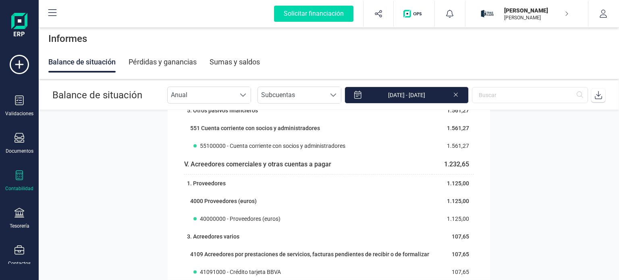
scroll to position [713, 0]
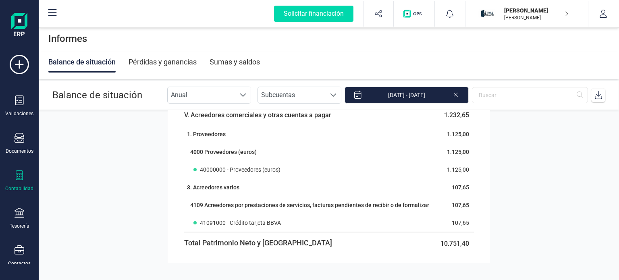
click at [16, 181] on div at bounding box center [20, 177] width 10 height 12
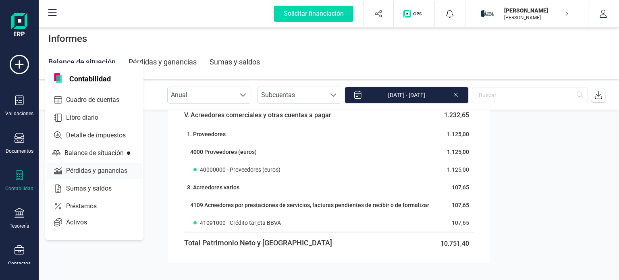
click at [94, 172] on span "Pérdidas y ganancias" at bounding box center [102, 171] width 79 height 10
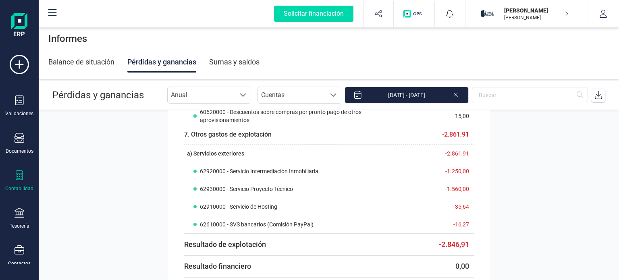
scroll to position [64, 0]
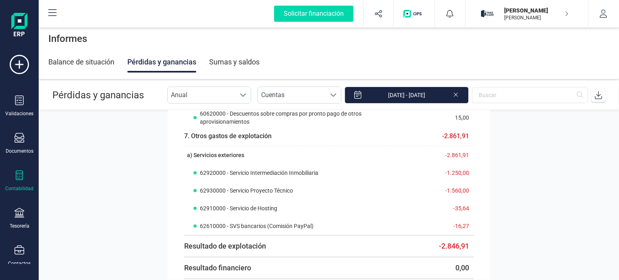
click at [18, 179] on icon at bounding box center [19, 176] width 7 height 10
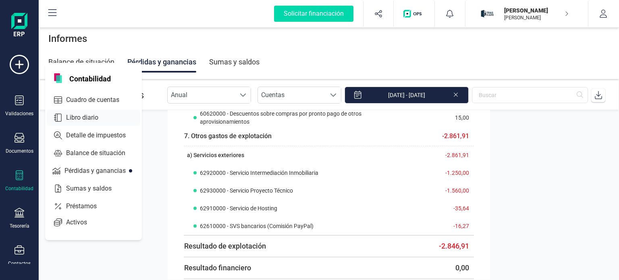
click at [106, 113] on span "Libro diario" at bounding box center [88, 118] width 50 height 10
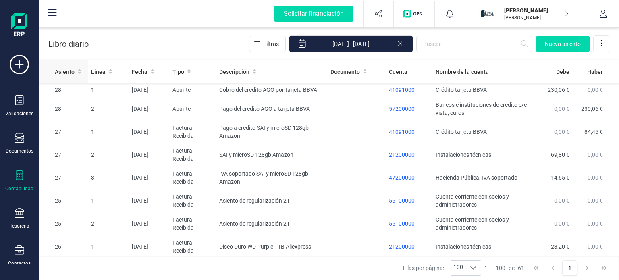
click at [63, 74] on span "Asiento" at bounding box center [65, 72] width 20 height 8
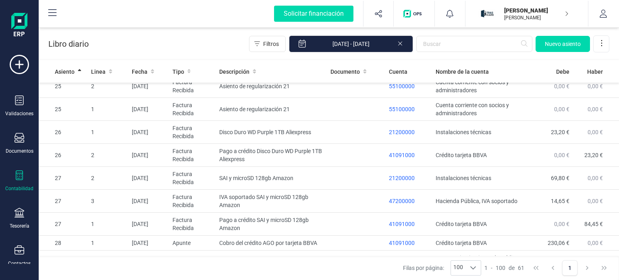
scroll to position [1156, 0]
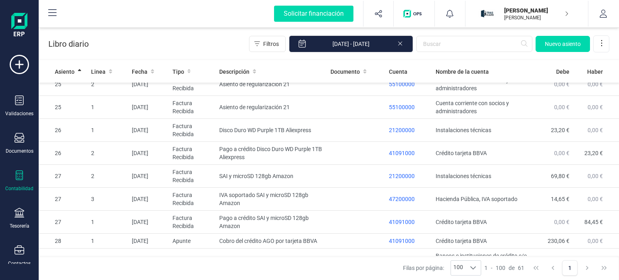
click at [12, 180] on div "Contabilidad" at bounding box center [19, 181] width 32 height 21
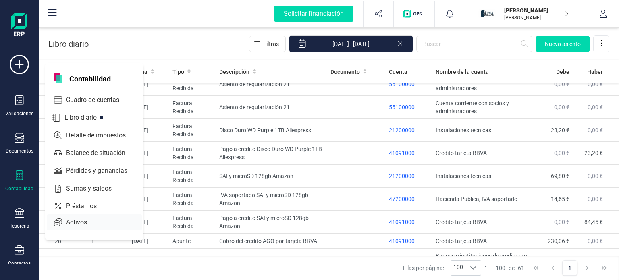
click at [102, 216] on div "Activos" at bounding box center [94, 222] width 95 height 16
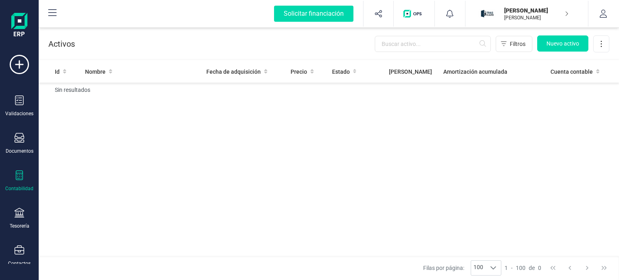
click at [18, 181] on div at bounding box center [20, 177] width 10 height 12
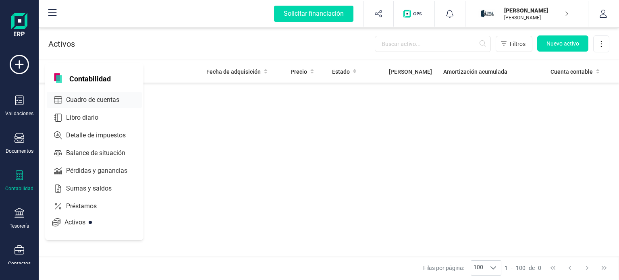
click at [112, 100] on span "Cuadro de cuentas" at bounding box center [98, 100] width 71 height 10
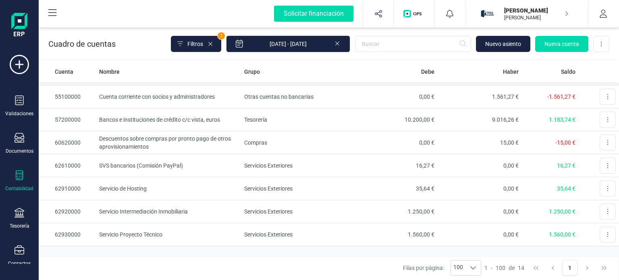
scroll to position [162, 0]
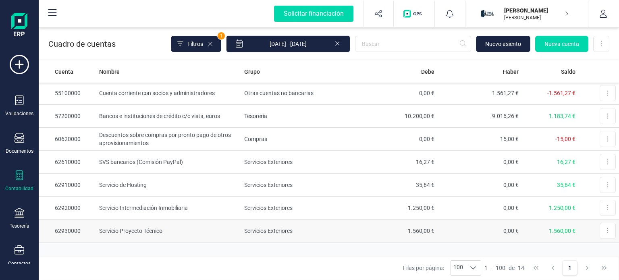
click at [204, 235] on td "Servicio Proyecto Técnico" at bounding box center [168, 231] width 145 height 23
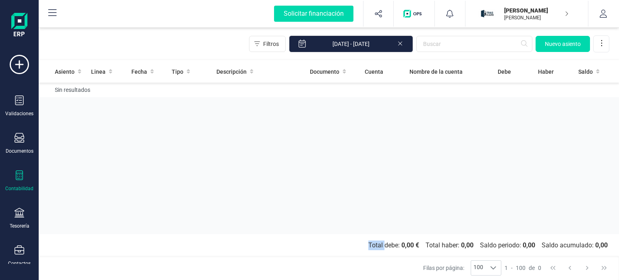
click at [204, 235] on section "Total debe: 0,00 € Total haber: 0,00 Saldo periodo: 0,00 Saldo acumulado: 0,00" at bounding box center [329, 245] width 580 height 23
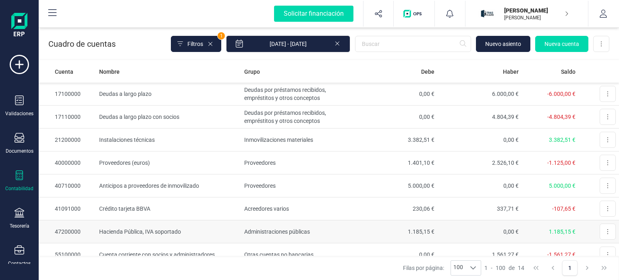
click at [335, 230] on td "Administraciones públicas" at bounding box center [297, 231] width 112 height 23
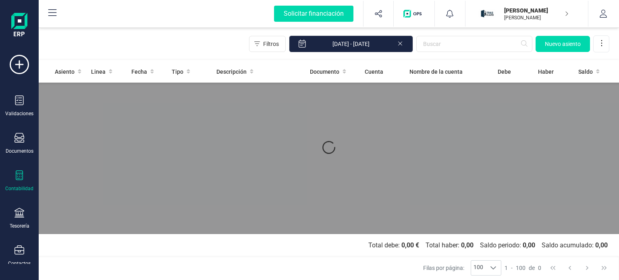
click at [335, 230] on div "Asiento Linea Fecha Tipo Descripción Documento Cuenta Nombre de la cuenta Debe …" at bounding box center [329, 147] width 580 height 174
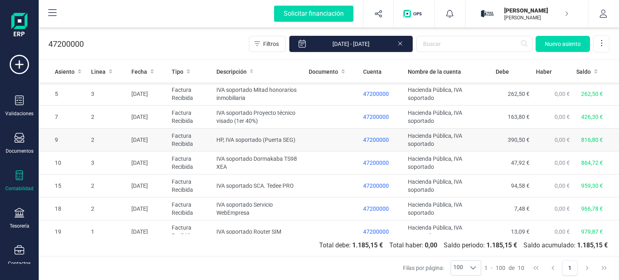
click at [326, 144] on td at bounding box center [333, 140] width 55 height 23
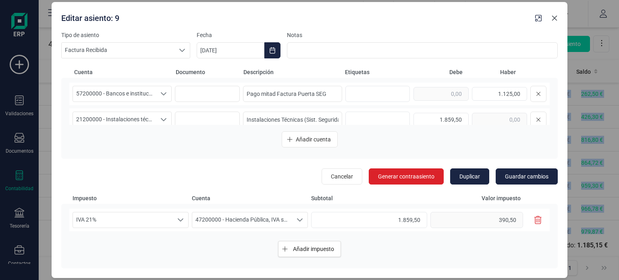
click at [555, 21] on icon "button" at bounding box center [554, 18] width 6 height 6
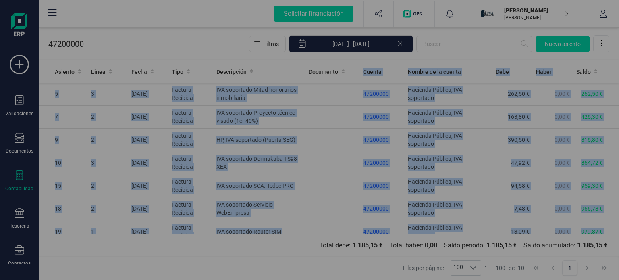
type input "[DATE]"
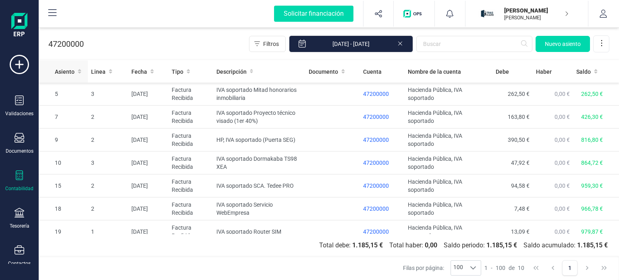
click at [63, 70] on span "Asiento" at bounding box center [65, 72] width 20 height 8
click at [306, 95] on td at bounding box center [333, 94] width 55 height 23
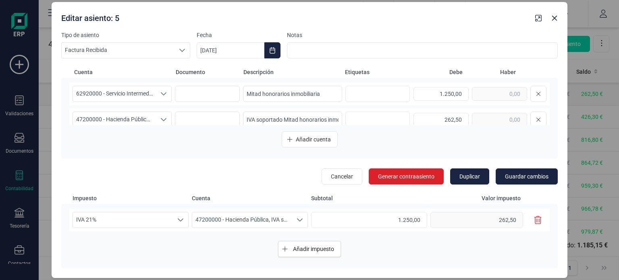
click at [306, 95] on body "Solicitar financiación Importaciones completadas 0 / 0 [PERSON_NAME] [PERSON_NA…" at bounding box center [309, 140] width 619 height 280
click at [243, 94] on input "Mitad honorarios inmobiliaria" at bounding box center [292, 94] width 99 height 16
type input "1ª Mitad honorarios inmobiliaria"
click at [281, 120] on input "IVA soportado Mitad honorarios inmobiliaria" at bounding box center [292, 120] width 99 height 16
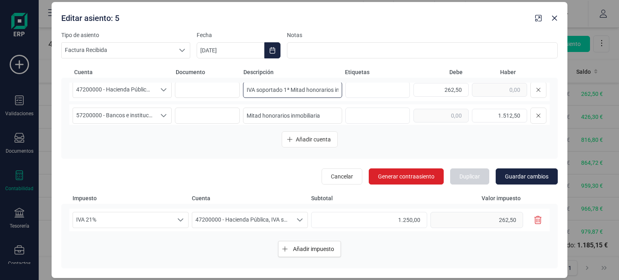
scroll to position [35, 0]
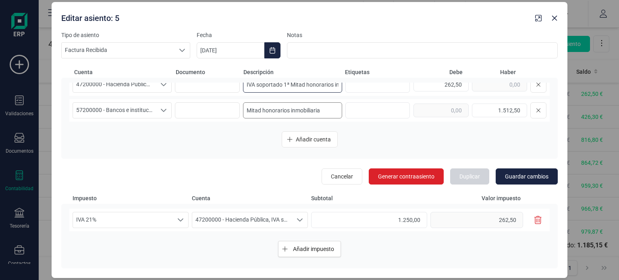
type input "IVA soportado 1ª Mitad honorarios inmobiliaria"
click at [244, 110] on input "Mitad honorarios inmobiliaria" at bounding box center [292, 110] width 99 height 16
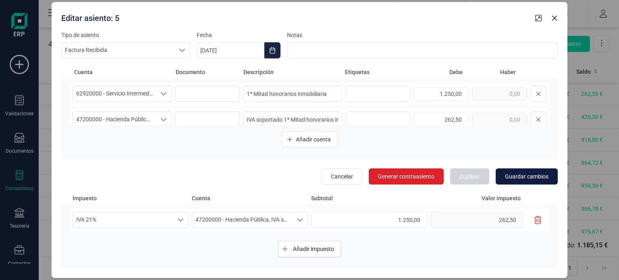
type input "Pago 1ª Mitad honorarios inmobiliaria"
click at [539, 174] on span "Guardar cambios" at bounding box center [527, 177] width 44 height 8
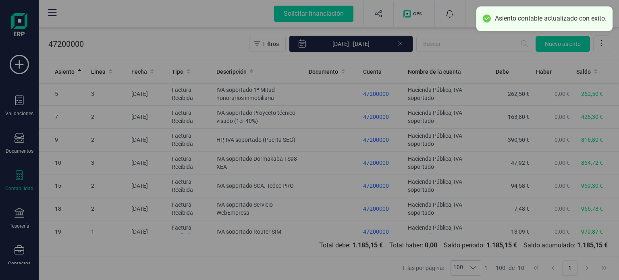
type input "[DATE]"
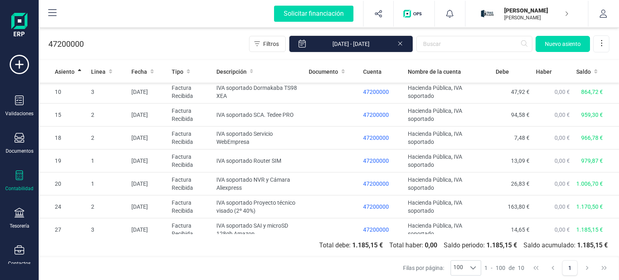
scroll to position [77, 0]
